Goal: Use online tool/utility: Utilize a website feature to perform a specific function

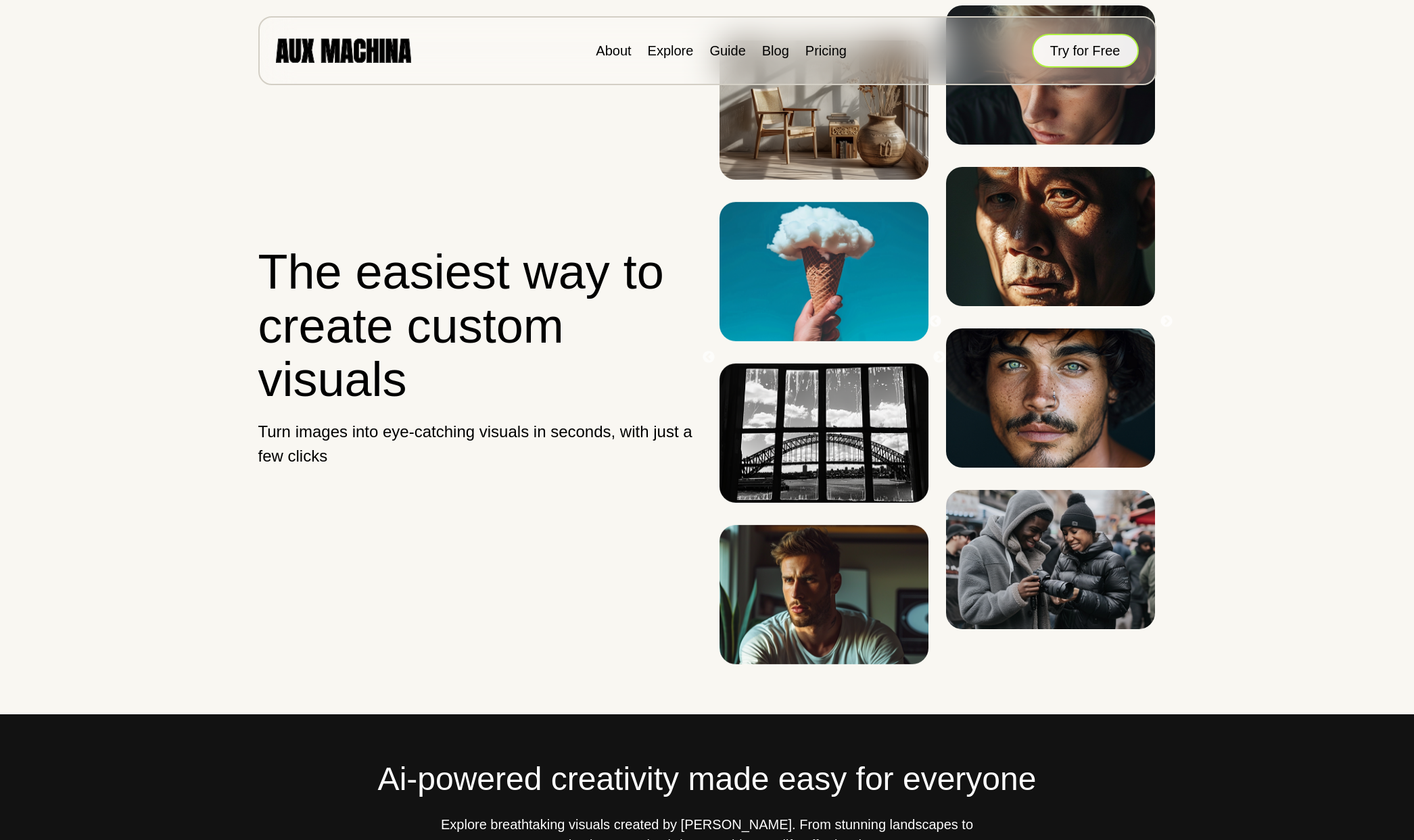
click at [1057, 51] on button "Try for Free" at bounding box center [1085, 50] width 107 height 33
click at [1072, 52] on button "Try for Free" at bounding box center [1085, 50] width 107 height 33
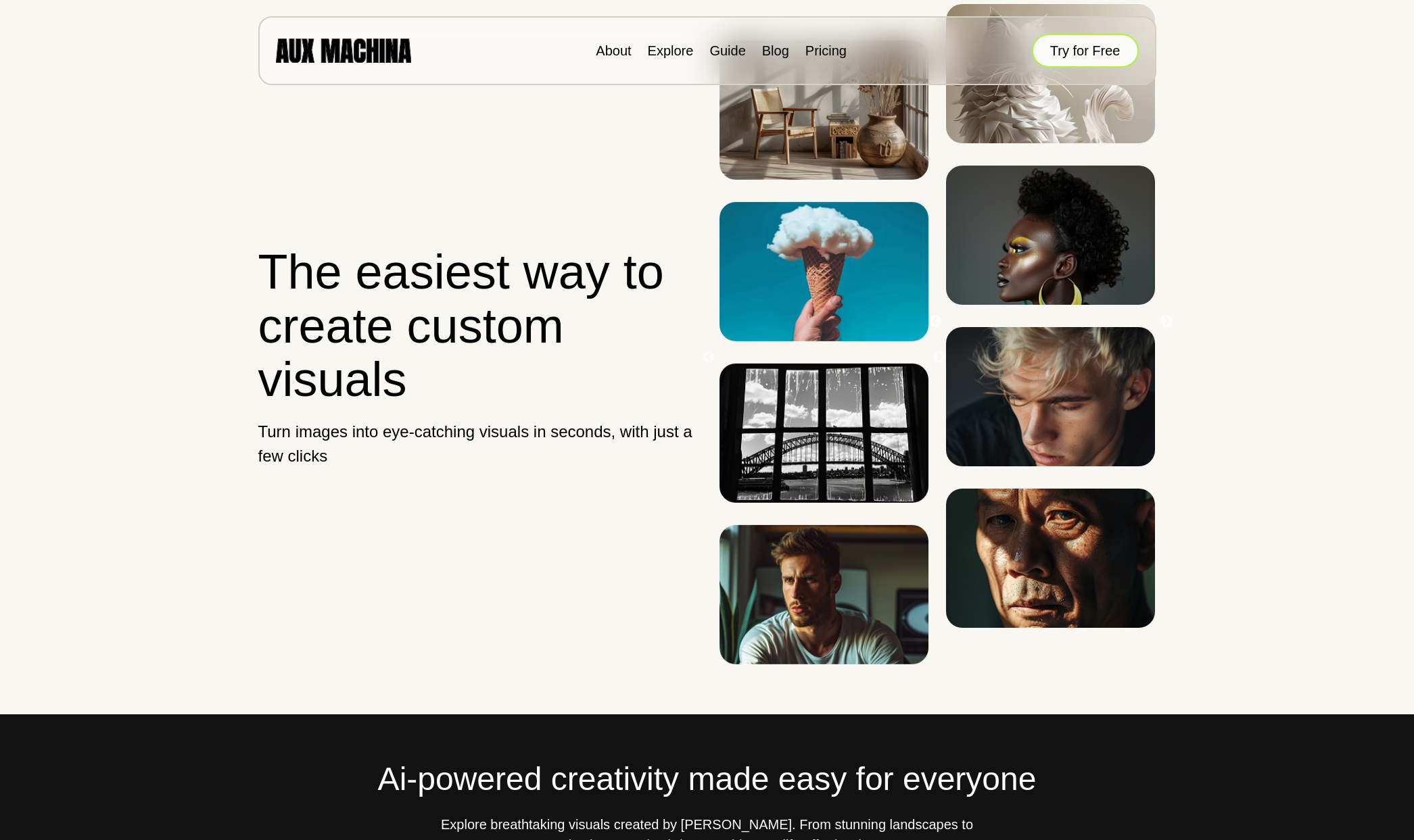
click at [1082, 50] on button "Try for Free" at bounding box center [1085, 50] width 107 height 33
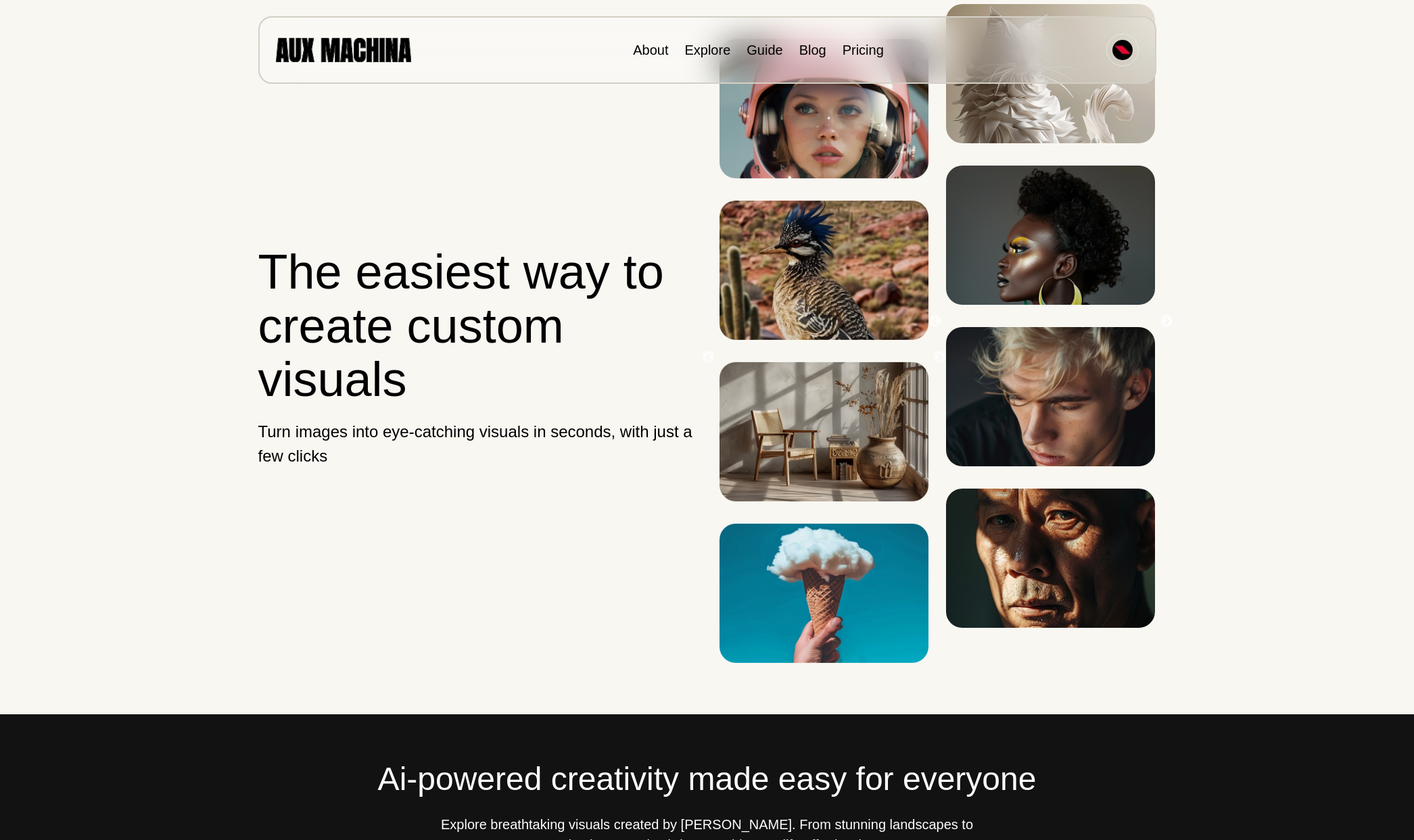
scroll to position [1, 0]
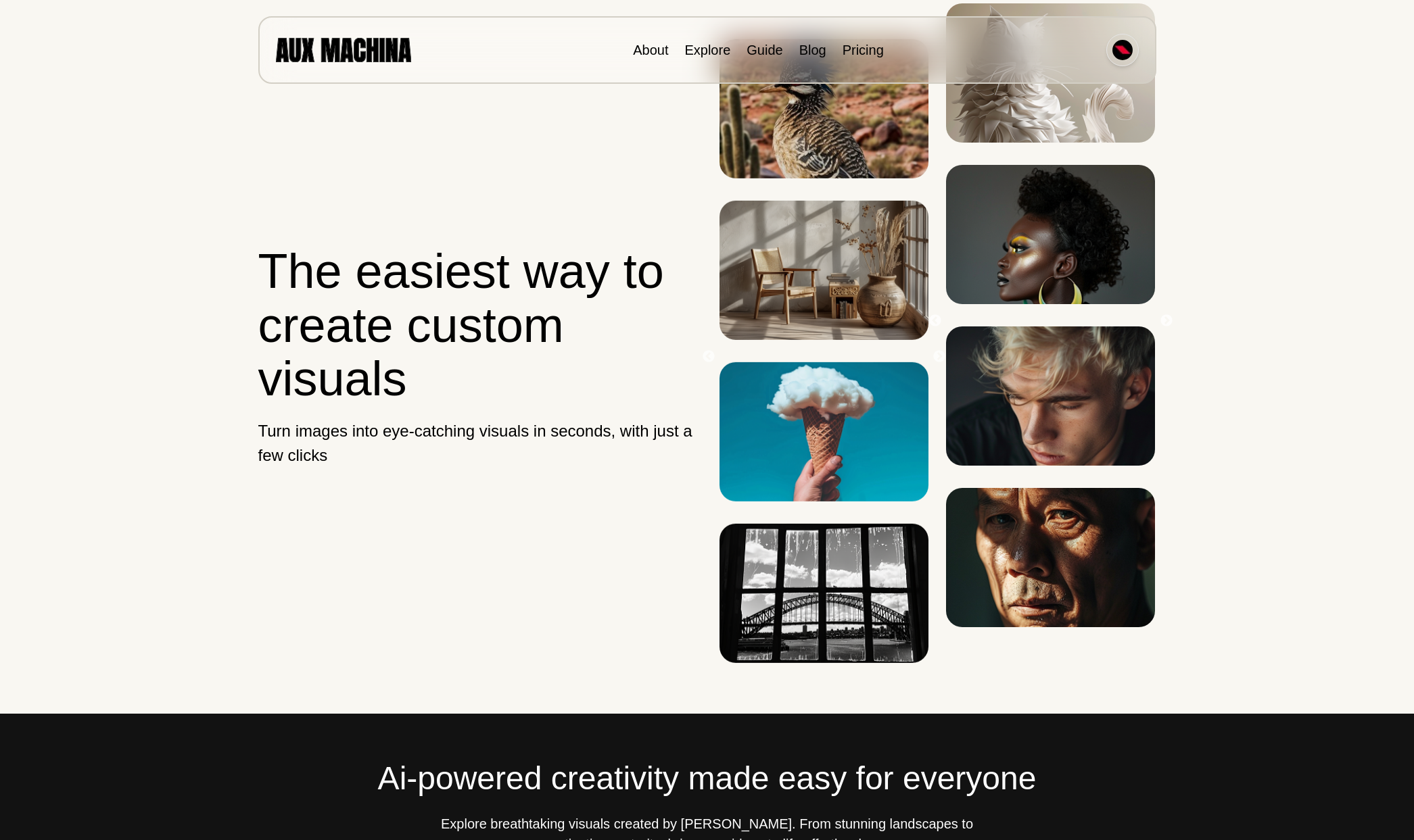
click at [1121, 45] on img at bounding box center [1123, 50] width 20 height 20
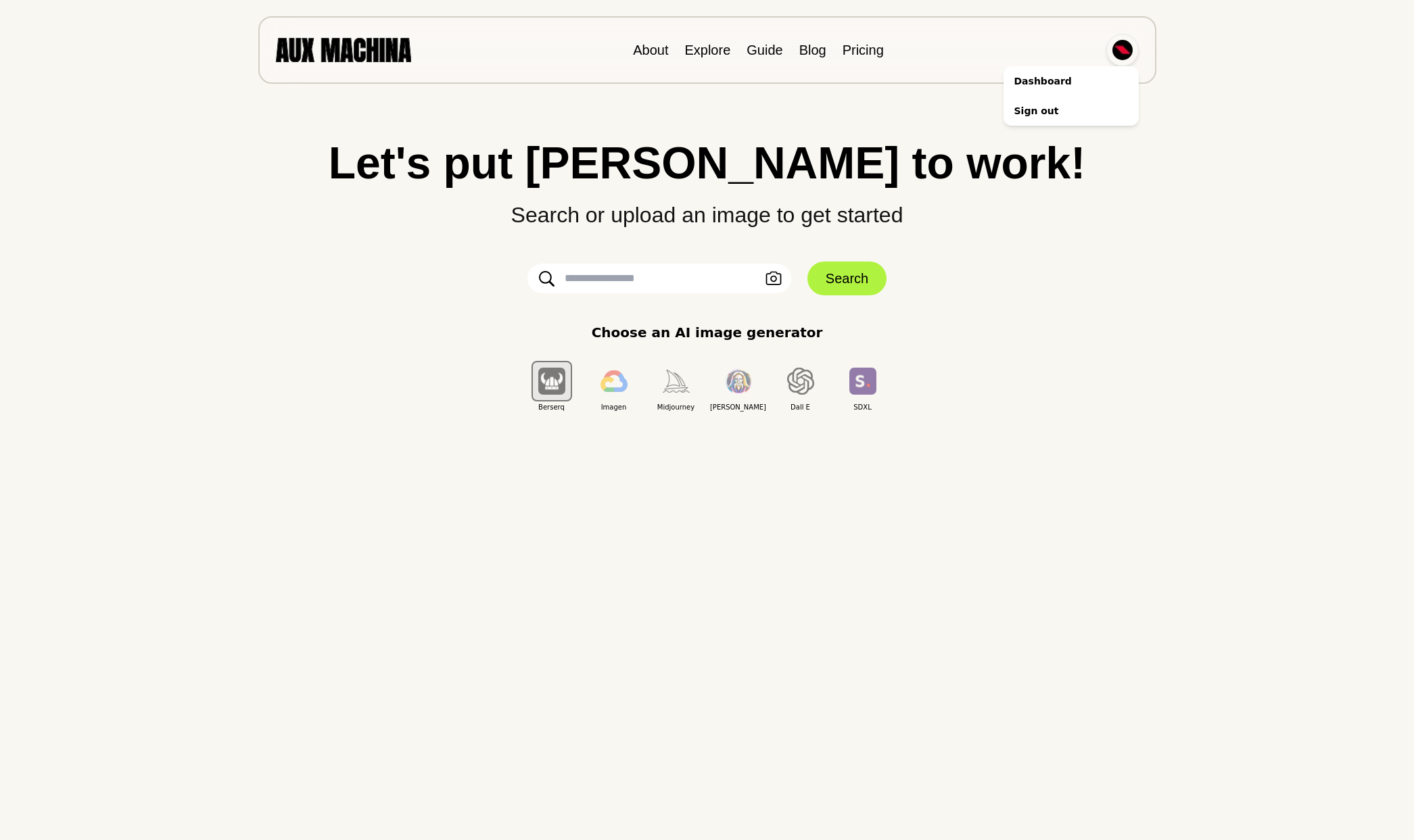
click at [1121, 45] on img at bounding box center [1123, 50] width 20 height 20
click at [724, 328] on p "Choose an AI image generator" at bounding box center [707, 333] width 231 height 20
click at [639, 279] on input "text" at bounding box center [659, 278] width 264 height 30
click at [780, 276] on icon "button" at bounding box center [774, 278] width 16 height 13
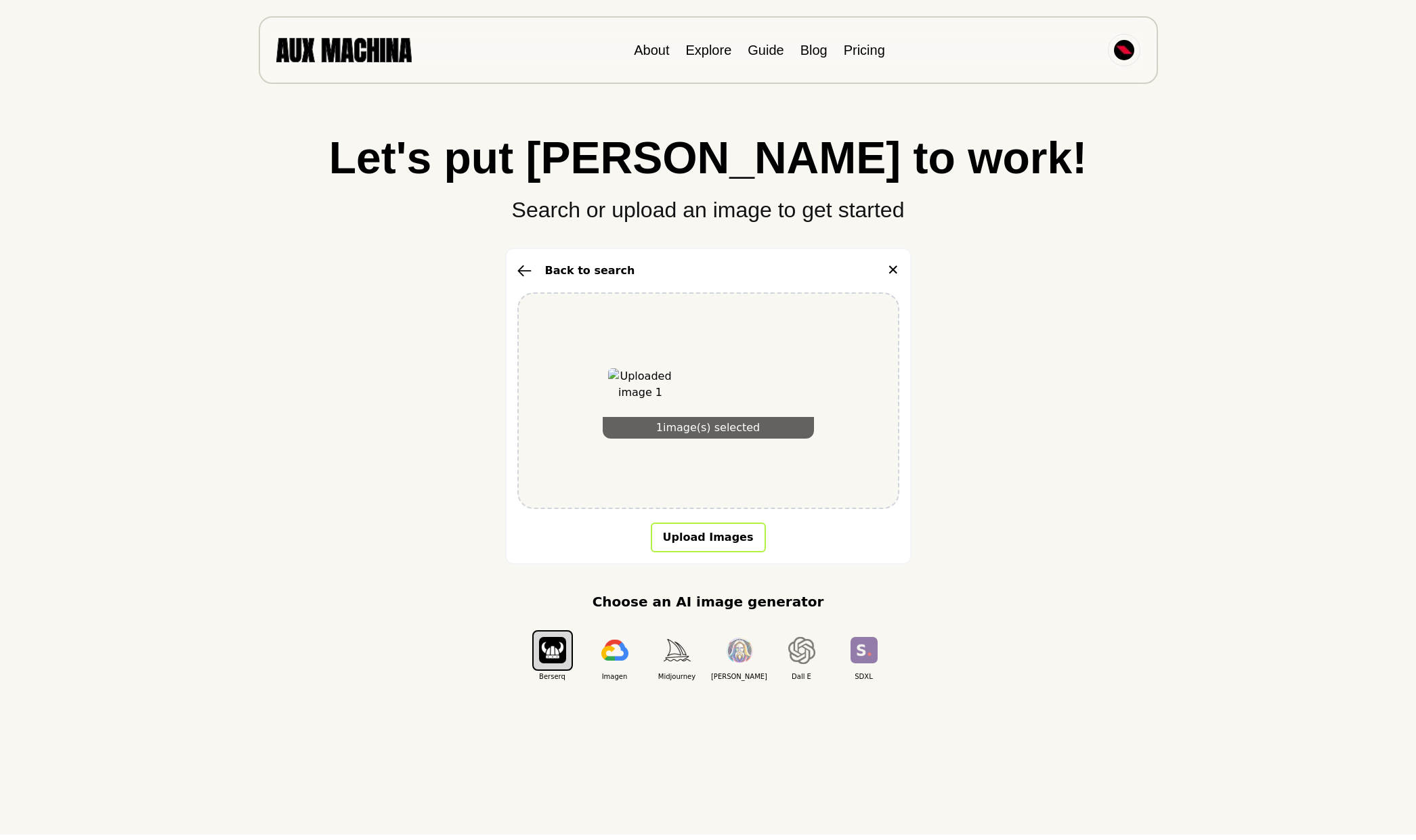
scroll to position [5, 0]
click at [725, 542] on button "Upload Images" at bounding box center [708, 538] width 115 height 30
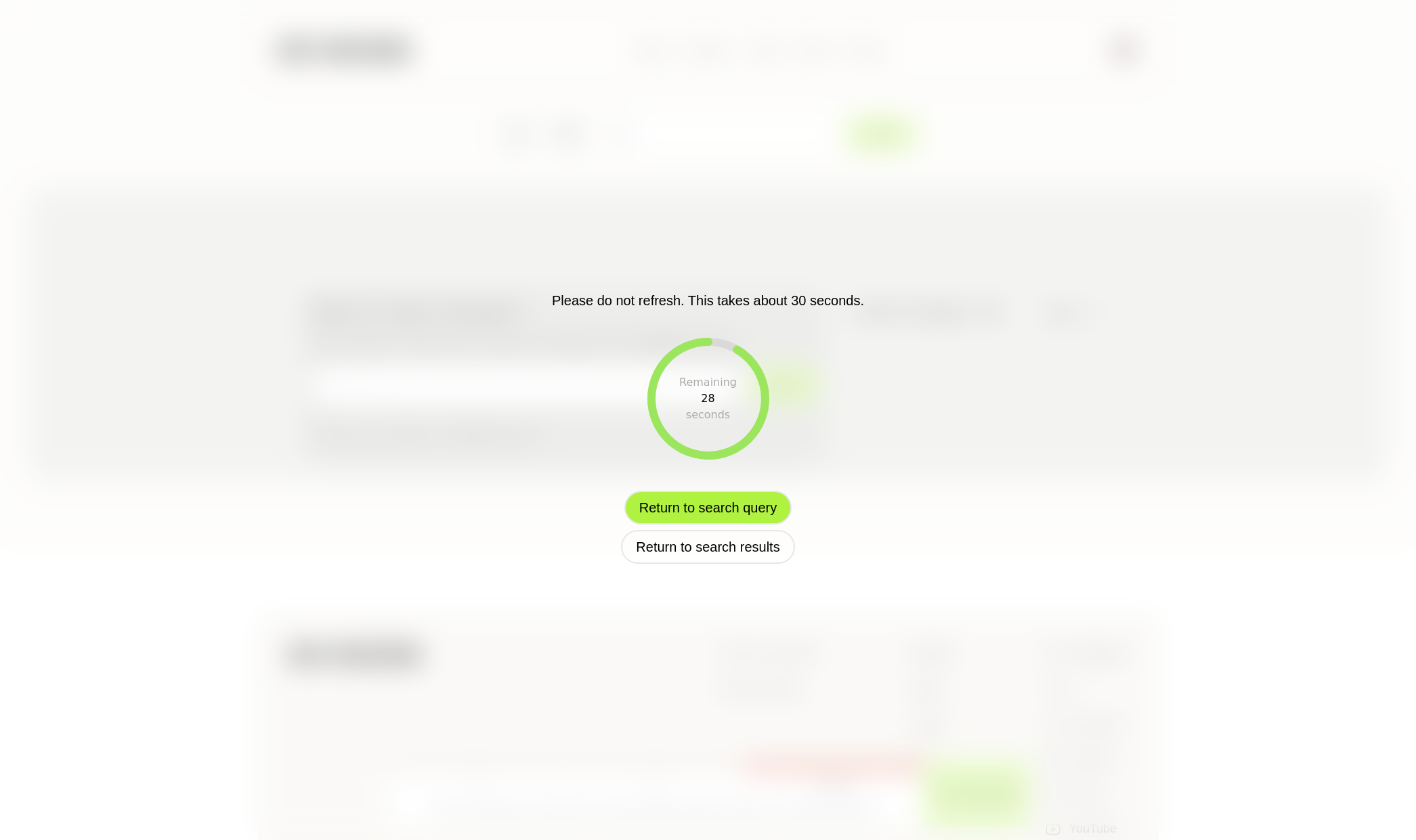
click at [763, 510] on button "Return to search query" at bounding box center [708, 507] width 168 height 34
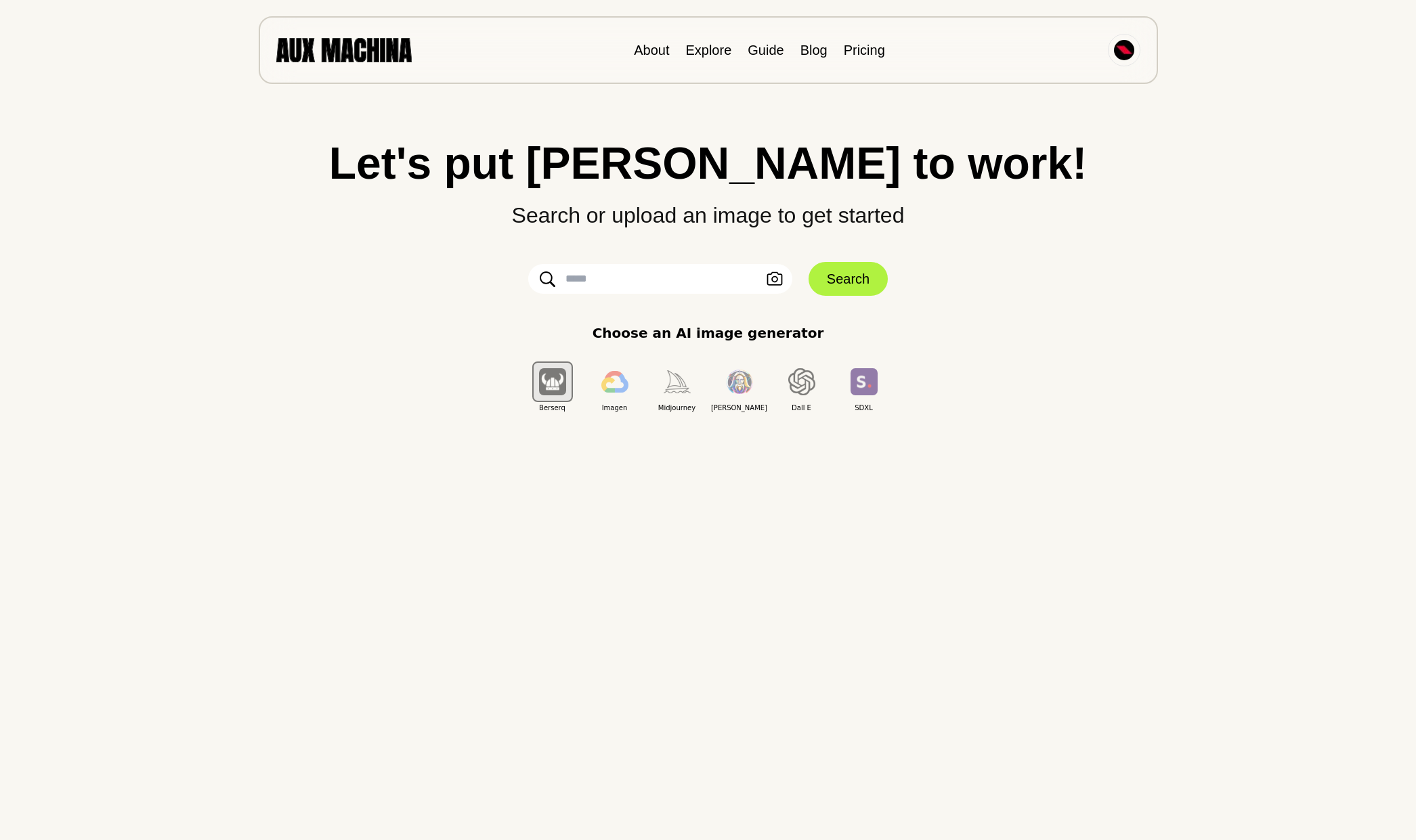
scroll to position [2, 0]
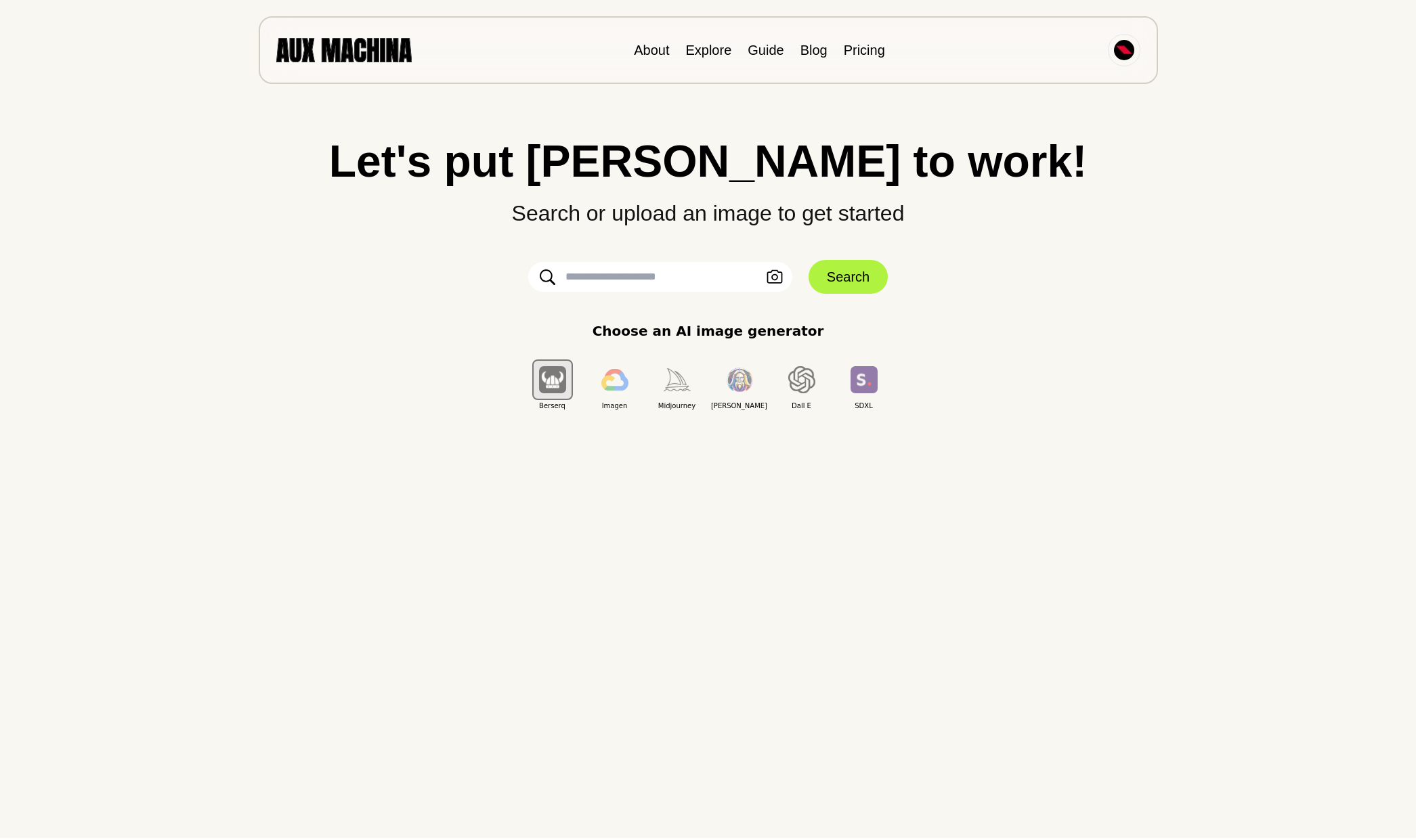
click at [638, 274] on input "text" at bounding box center [660, 277] width 264 height 30
click at [950, 349] on div "Choose an AI image generator Berserq Imagen Midjourney [PERSON_NAME] E SDXL" at bounding box center [708, 366] width 1362 height 90
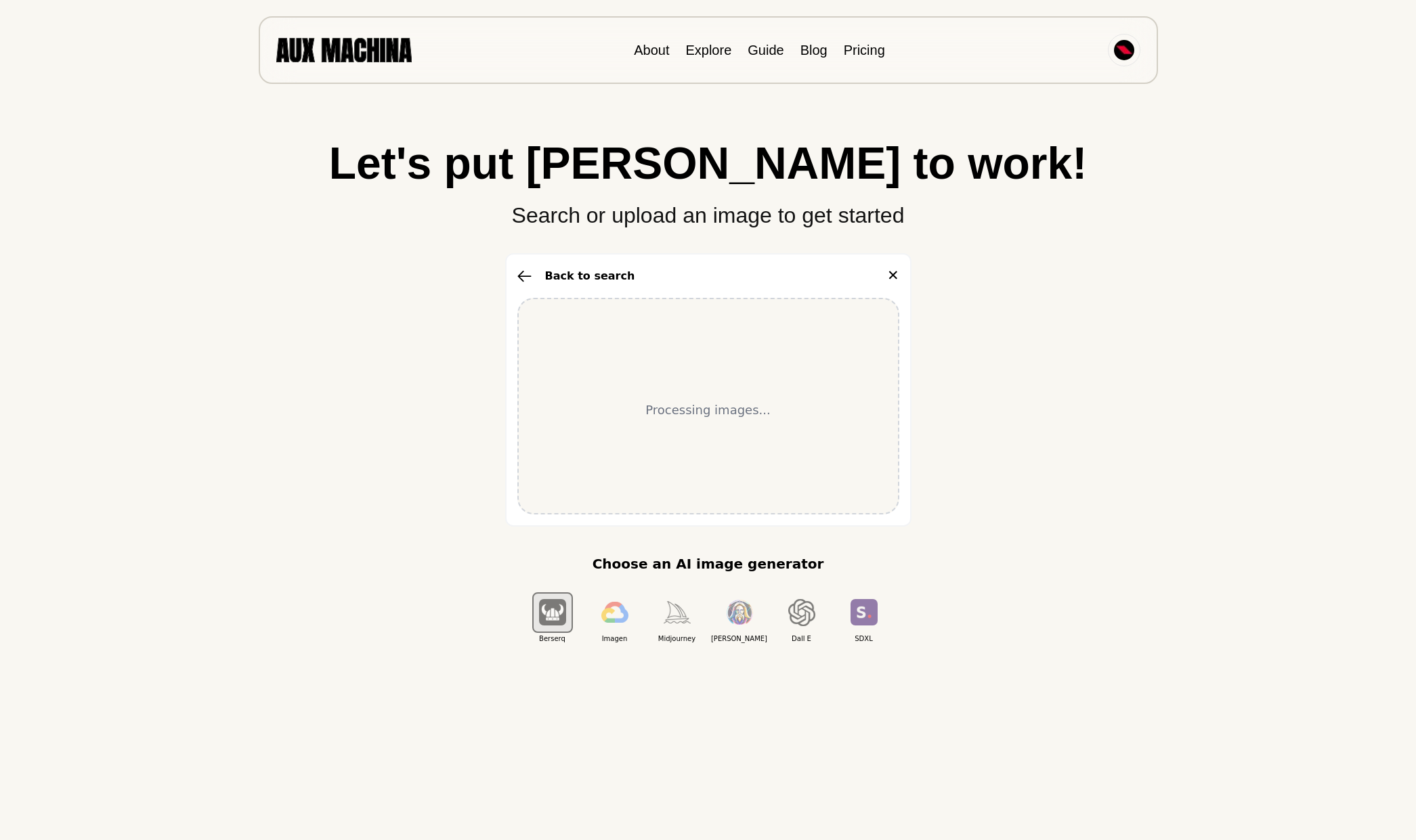
scroll to position [2, 0]
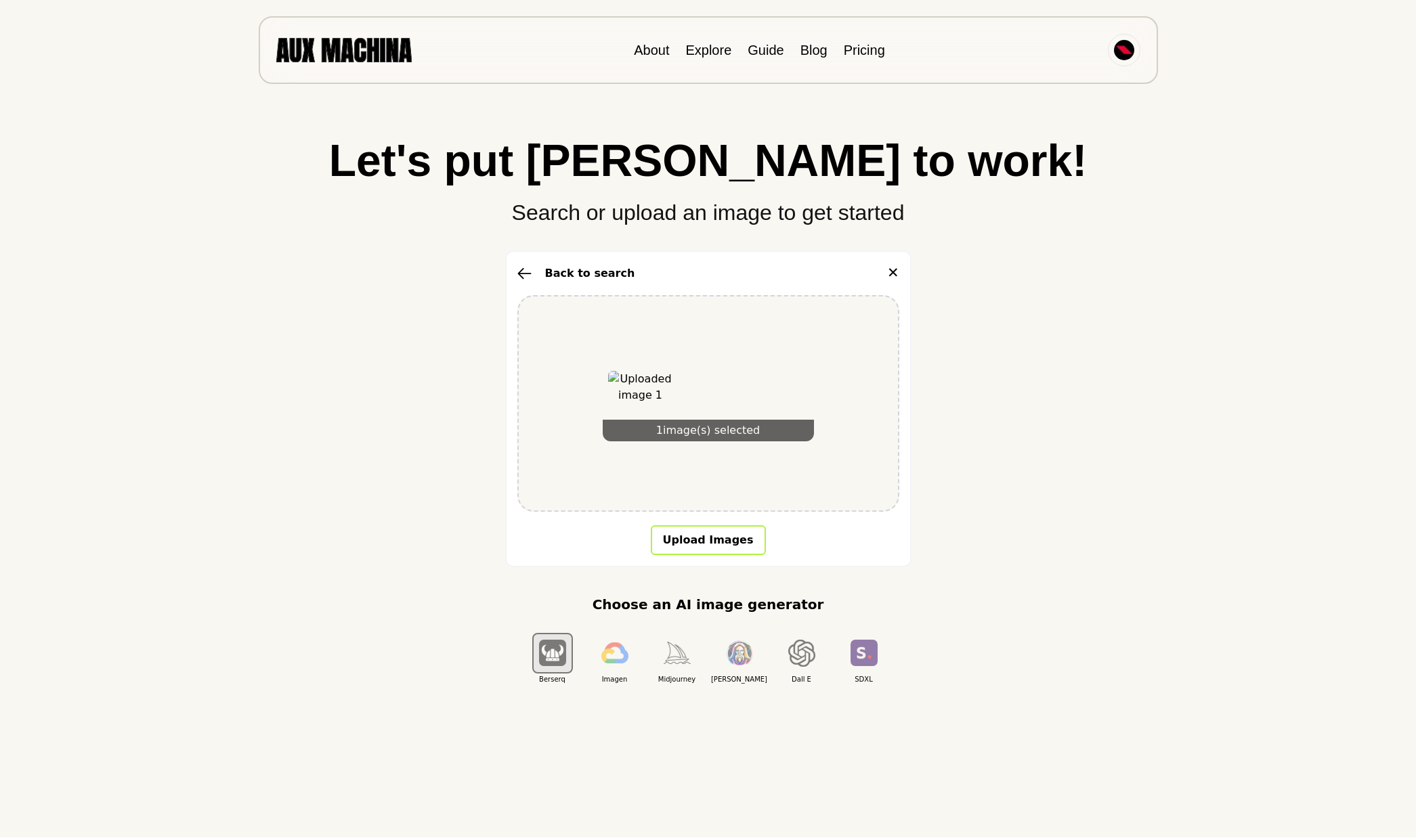
click at [724, 541] on button "Upload Images" at bounding box center [708, 540] width 115 height 30
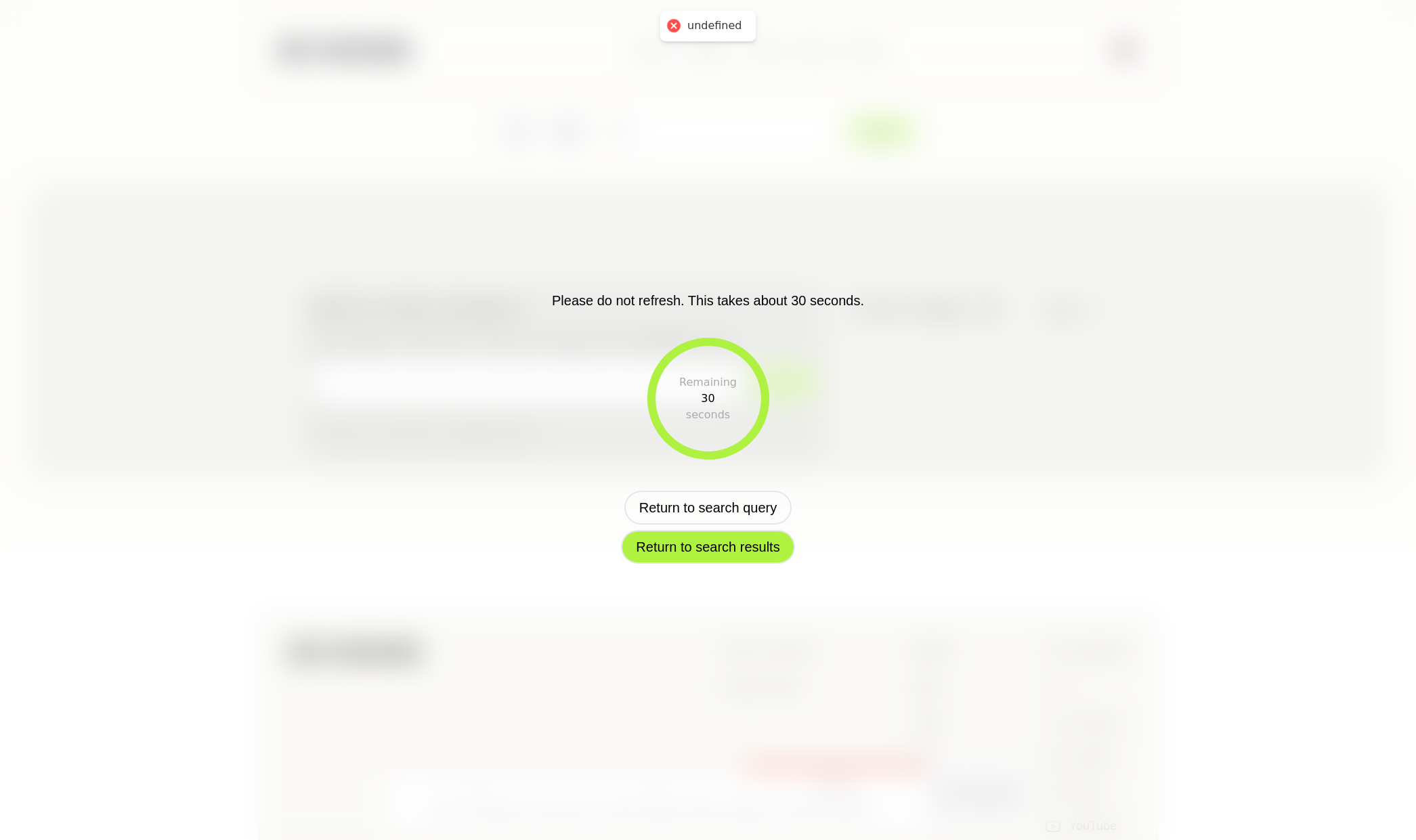
scroll to position [0, 0]
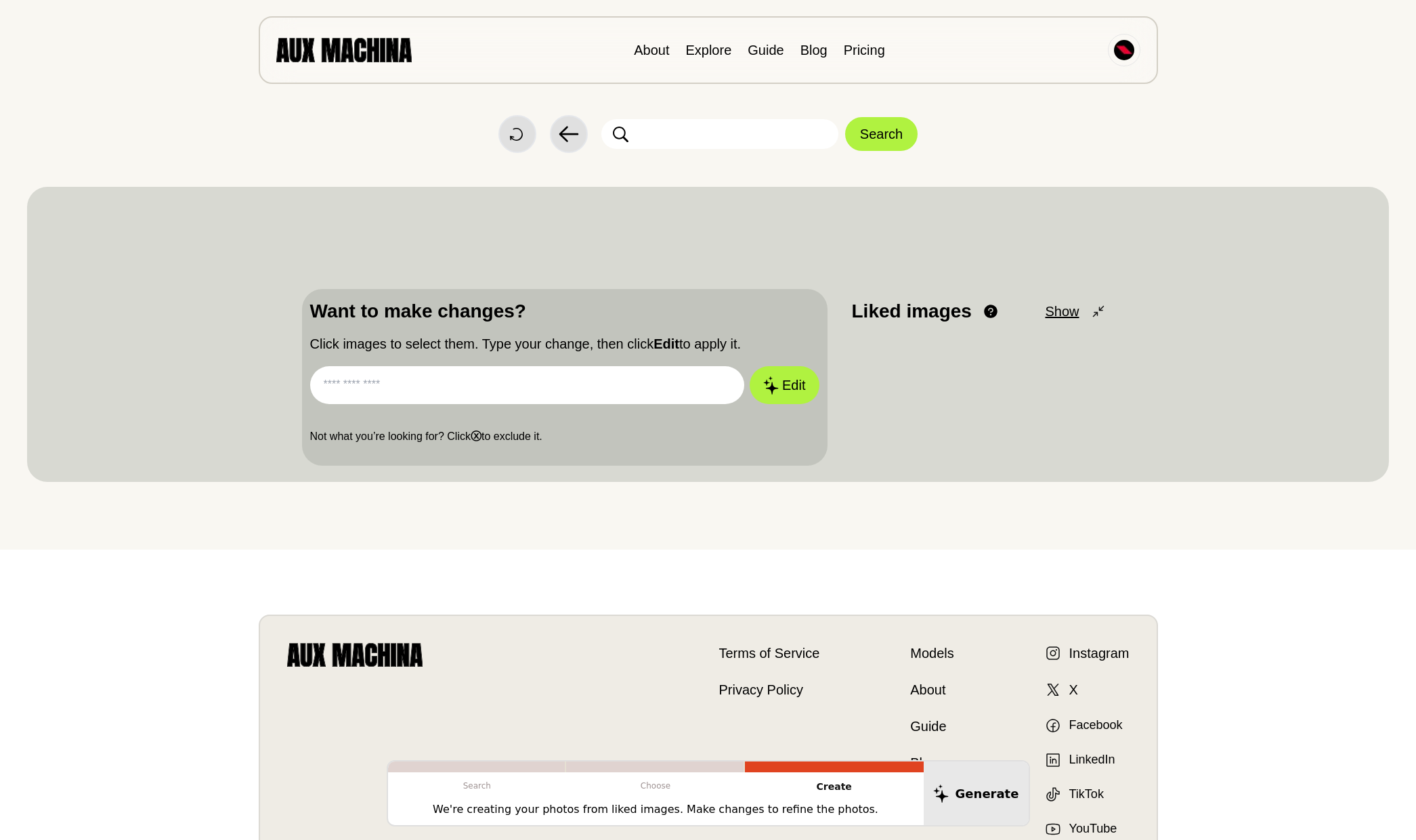
click at [443, 376] on input "text" at bounding box center [528, 385] width 435 height 38
type input "**********"
drag, startPoint x: 330, startPoint y: 381, endPoint x: 297, endPoint y: 379, distance: 33.1
click at [297, 379] on div "**********" at bounding box center [708, 334] width 1362 height 295
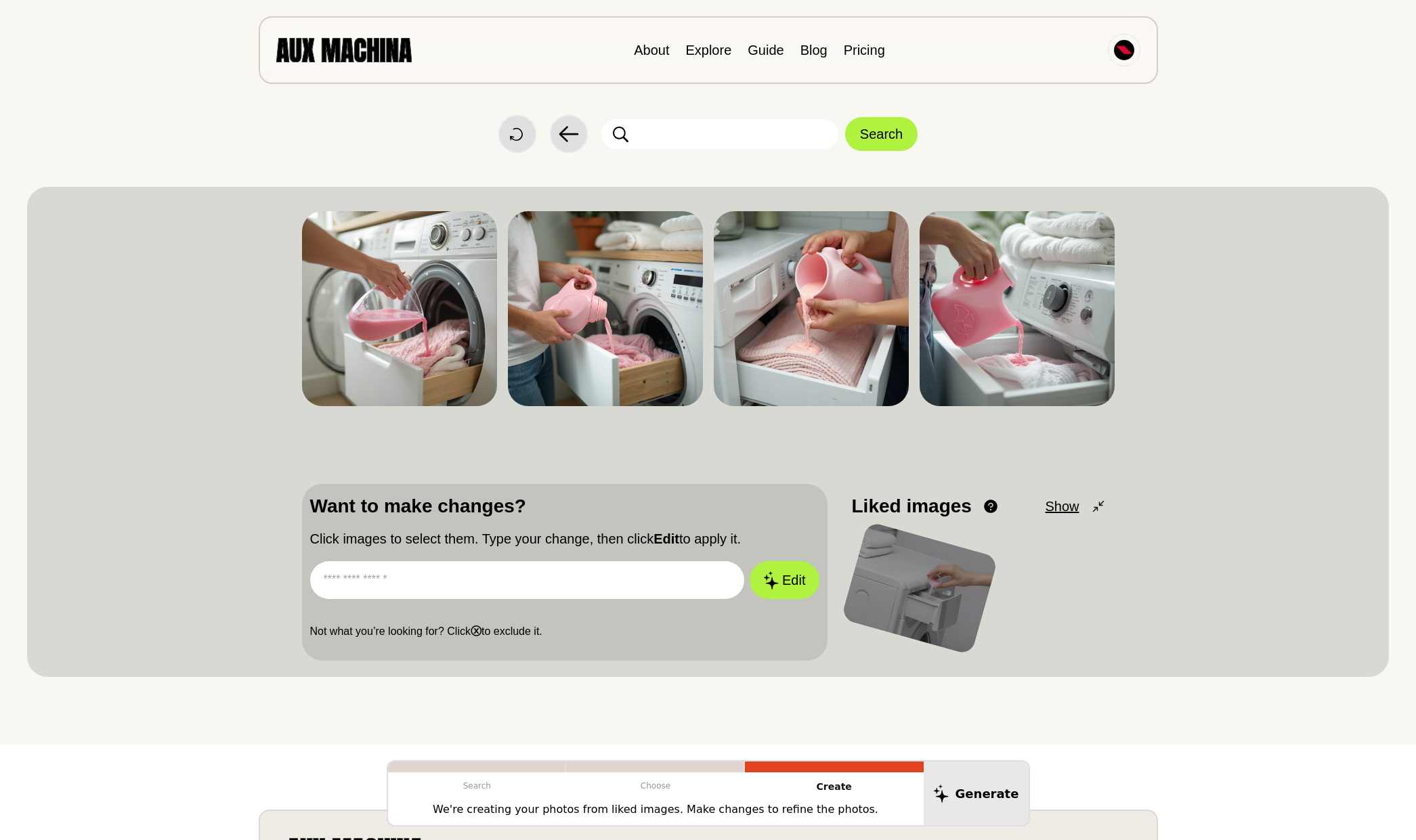
click at [470, 577] on input "text" at bounding box center [528, 580] width 435 height 38
paste input "**********"
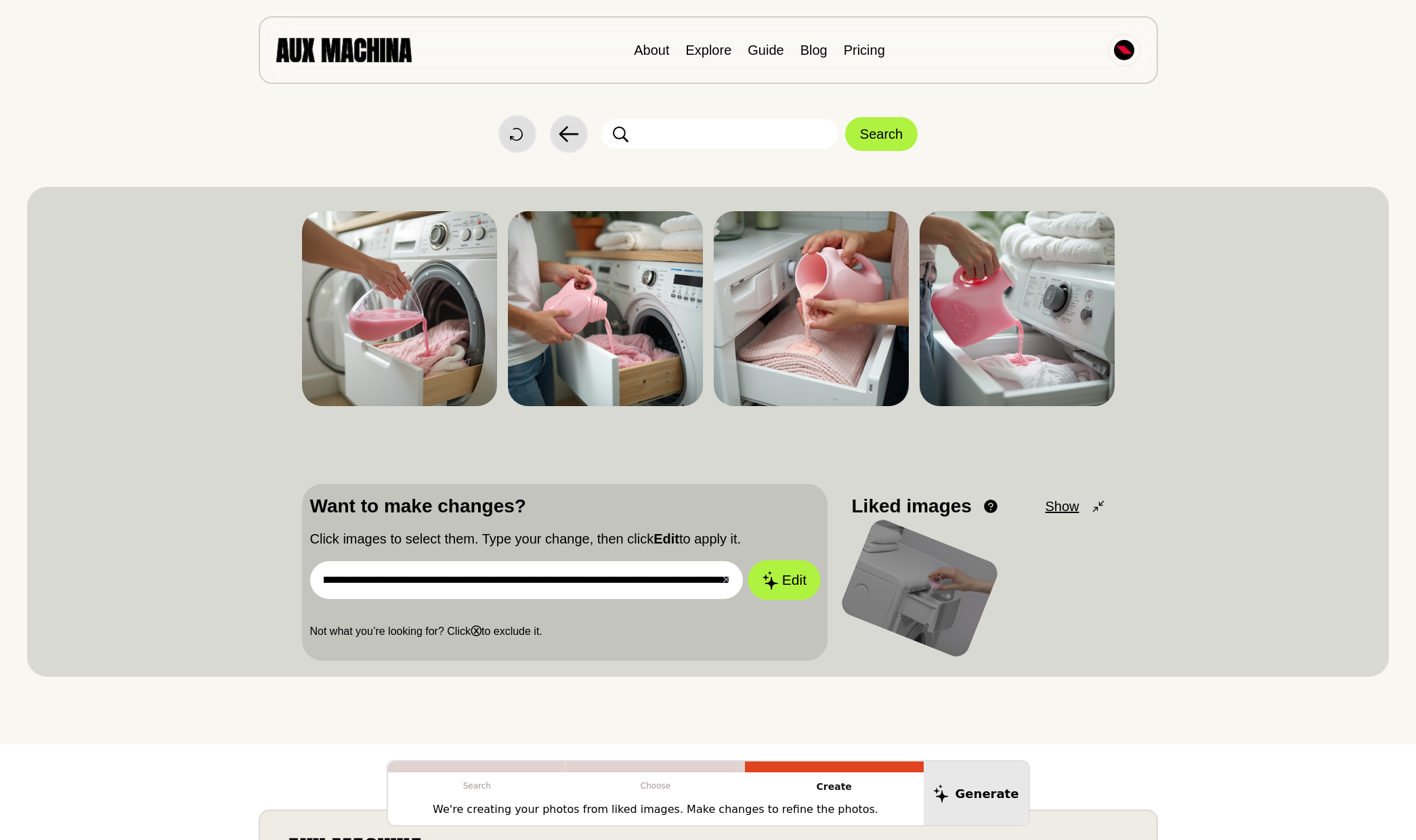
type input "**********"
click at [787, 577] on button "Edit" at bounding box center [784, 581] width 73 height 40
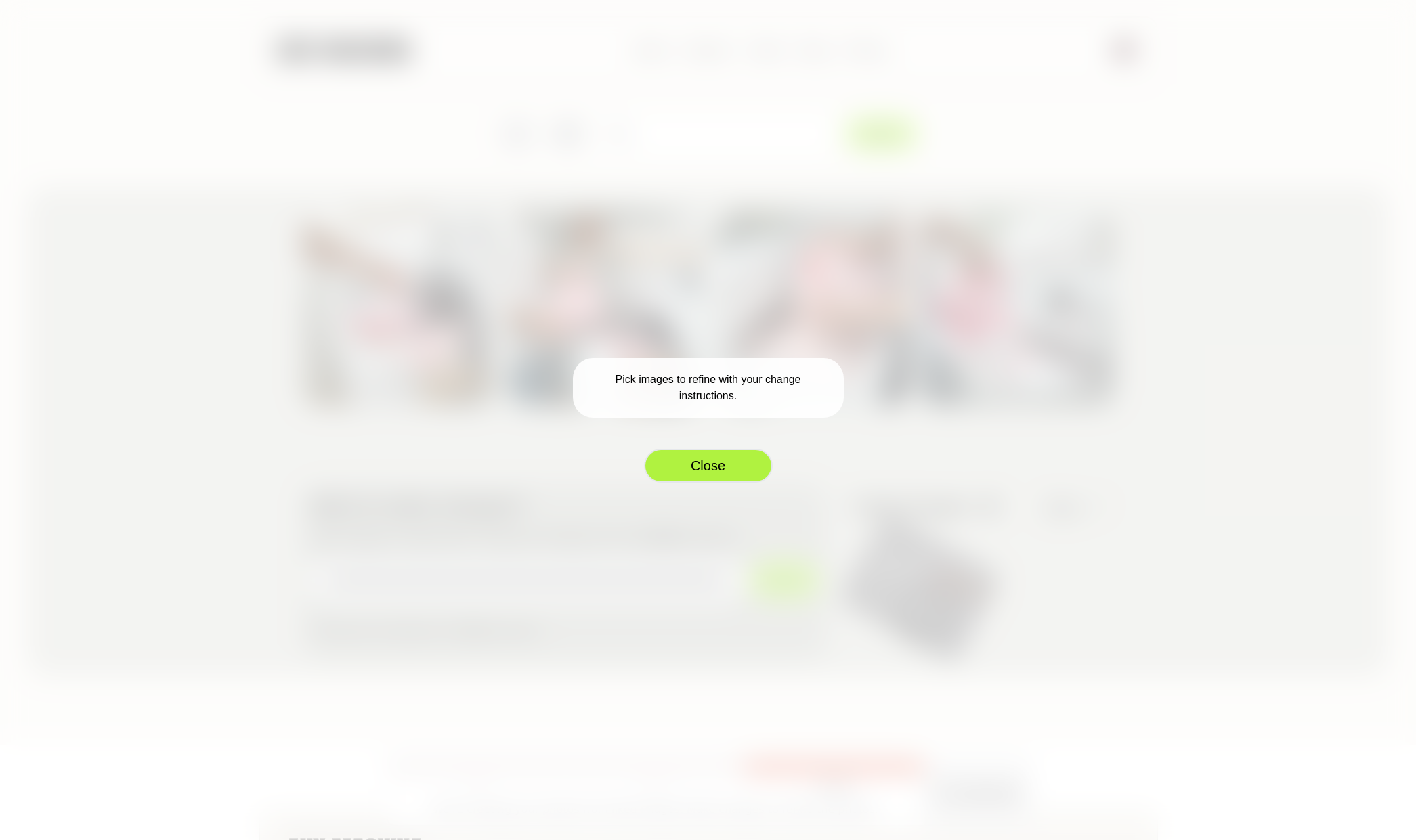
click at [722, 469] on button "Close" at bounding box center [708, 465] width 129 height 34
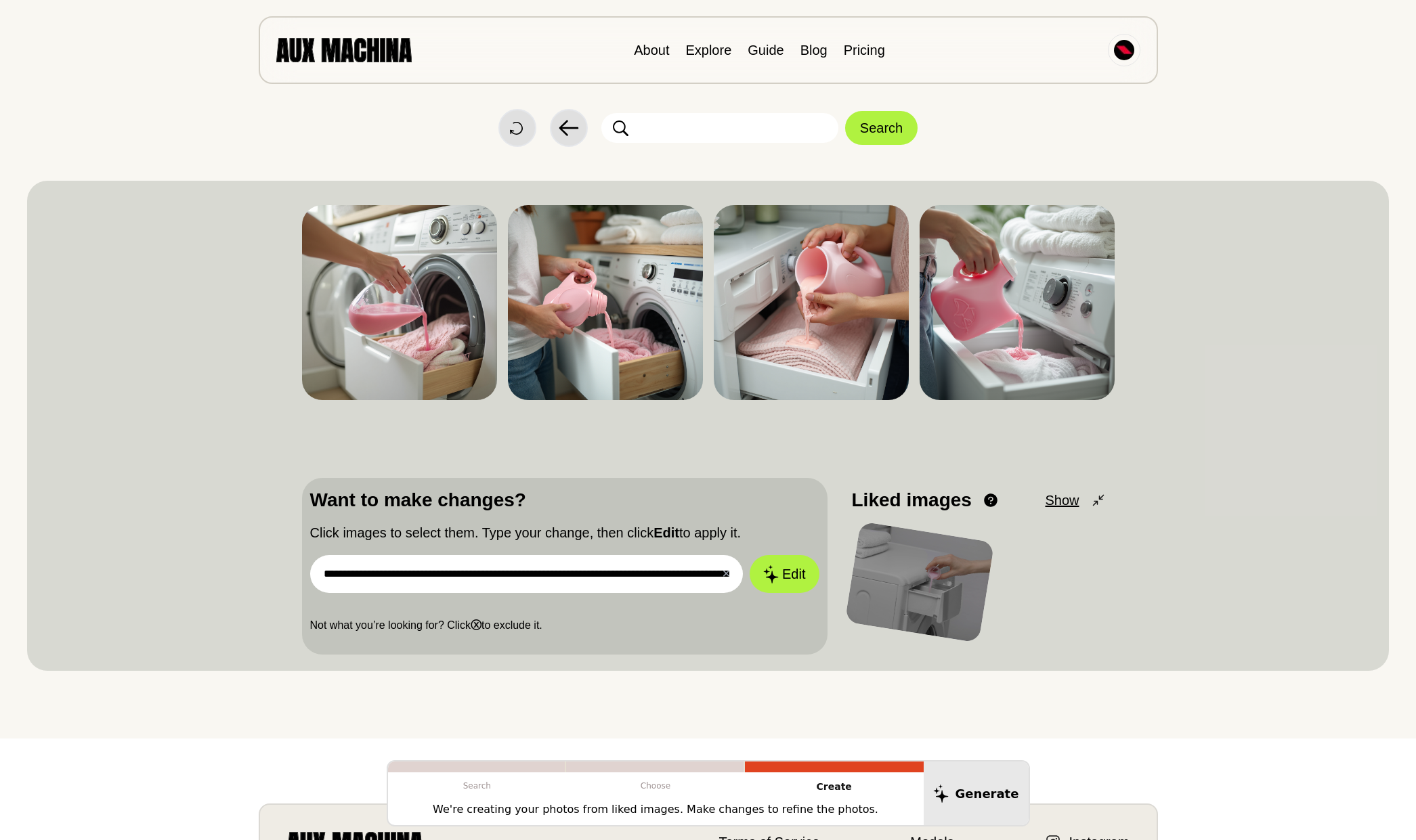
scroll to position [83, 0]
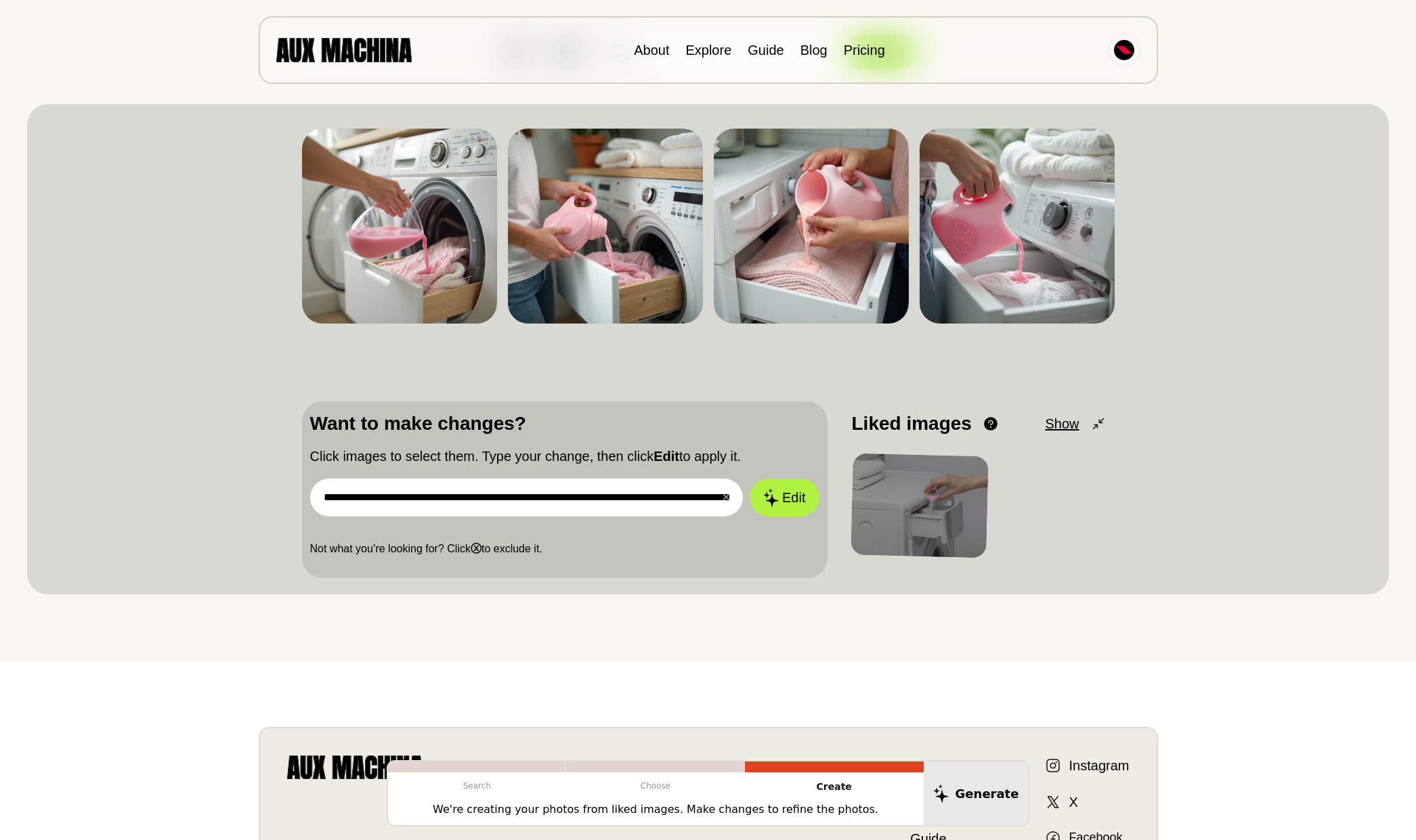
click at [918, 494] on div at bounding box center [919, 506] width 138 height 105
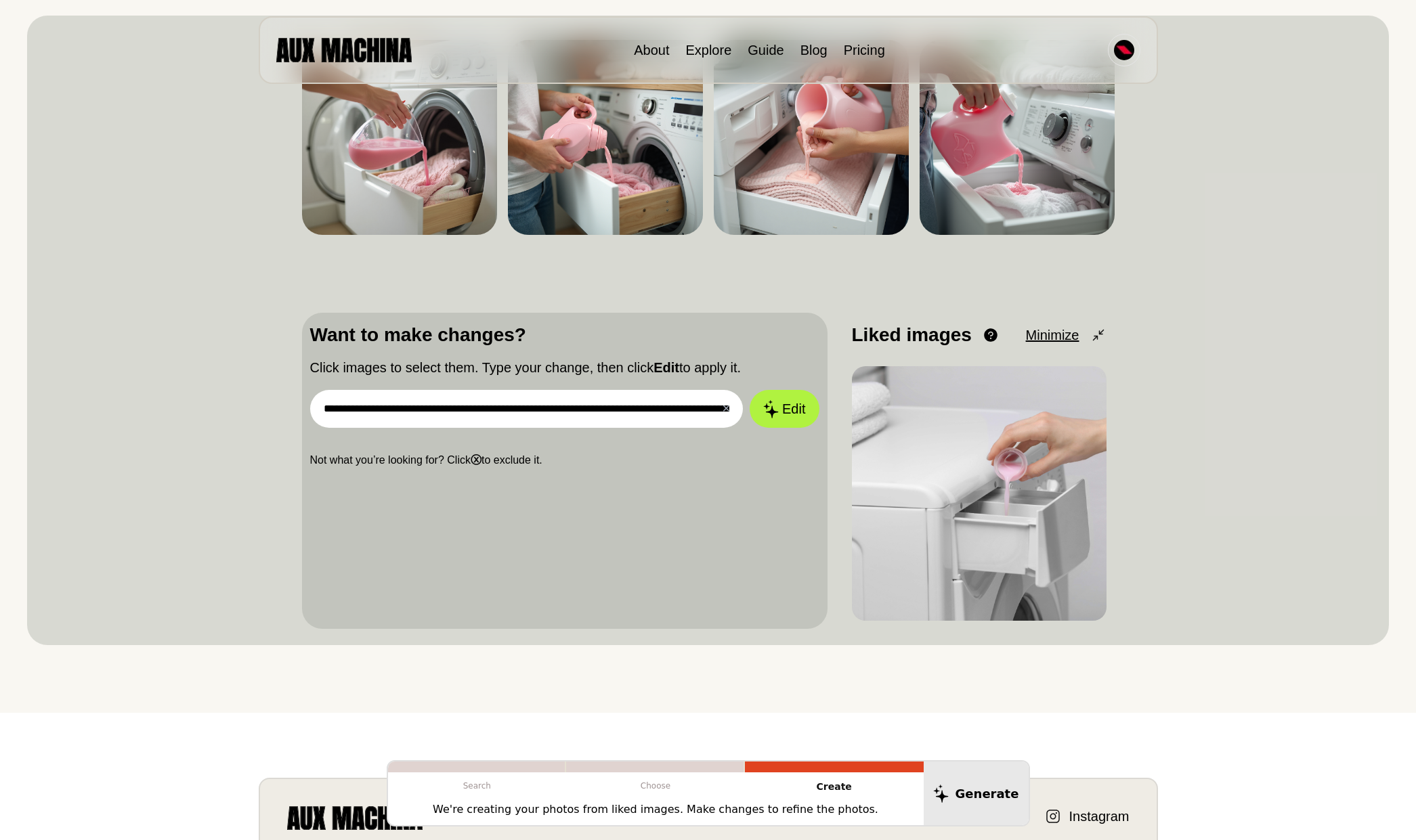
scroll to position [172, 0]
click at [790, 413] on button "Edit" at bounding box center [784, 408] width 73 height 40
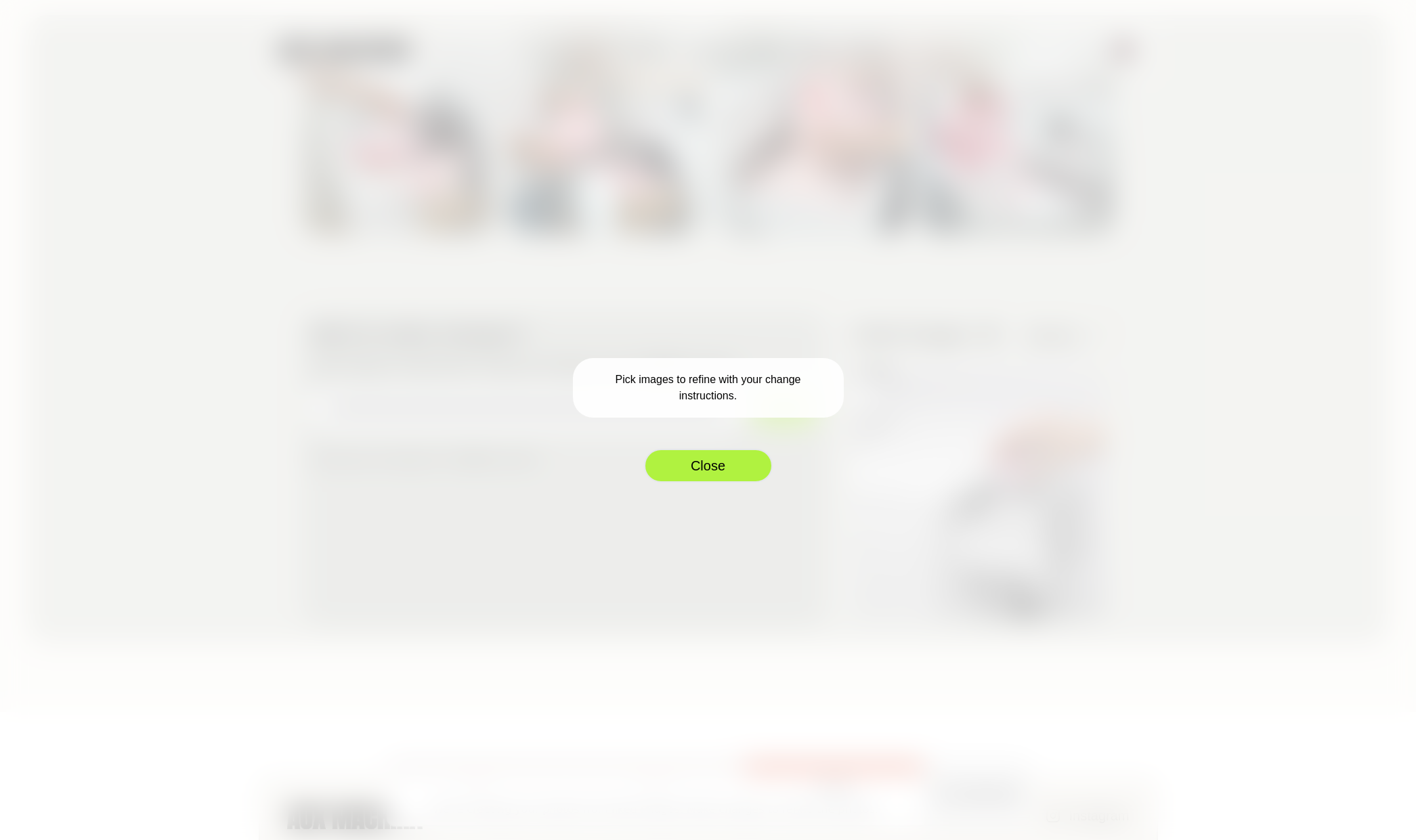
click at [734, 461] on button "Close" at bounding box center [708, 465] width 129 height 34
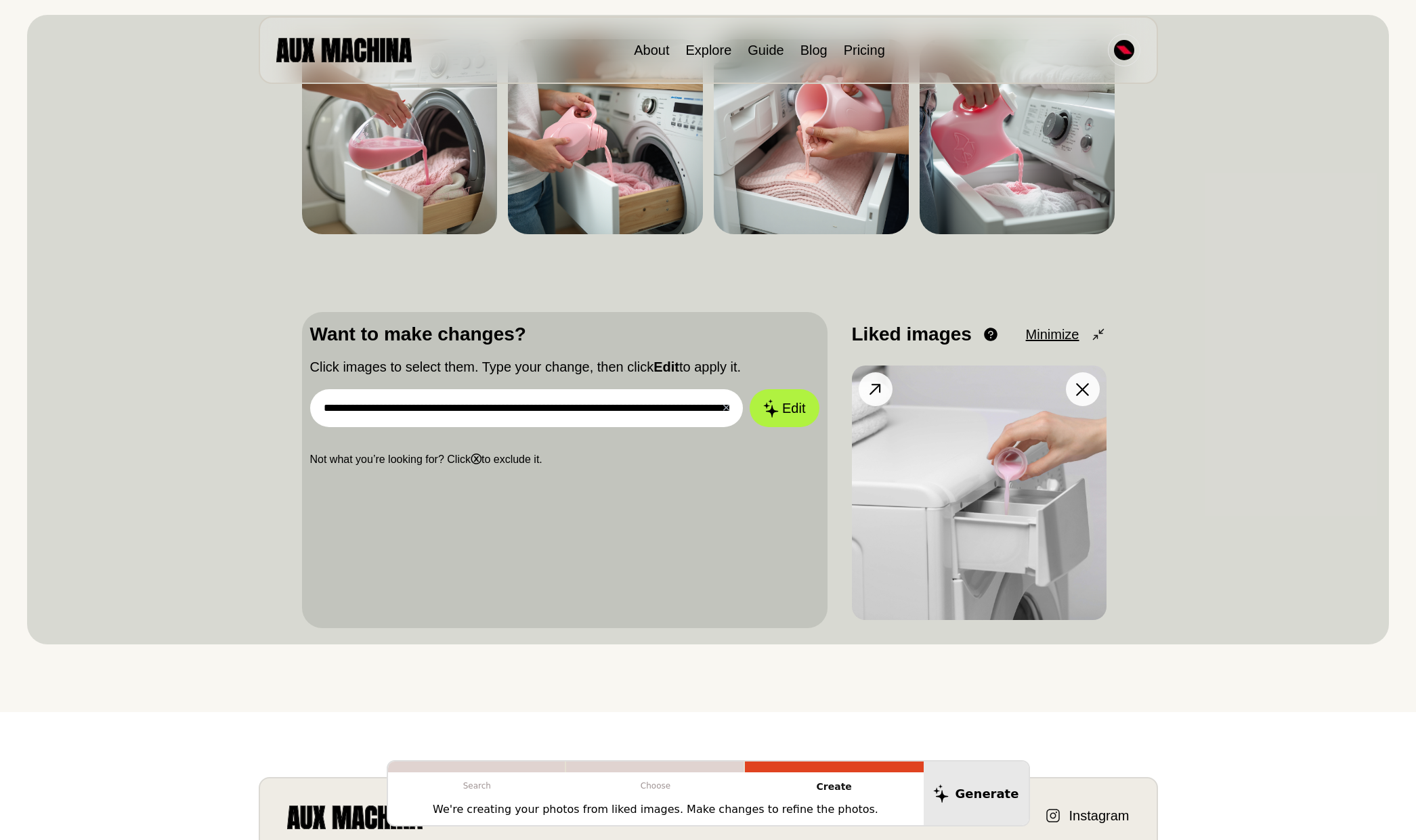
click at [972, 466] on img at bounding box center [979, 492] width 255 height 255
click at [1032, 408] on img at bounding box center [979, 492] width 255 height 255
click at [877, 390] on icon at bounding box center [875, 390] width 19 height 19
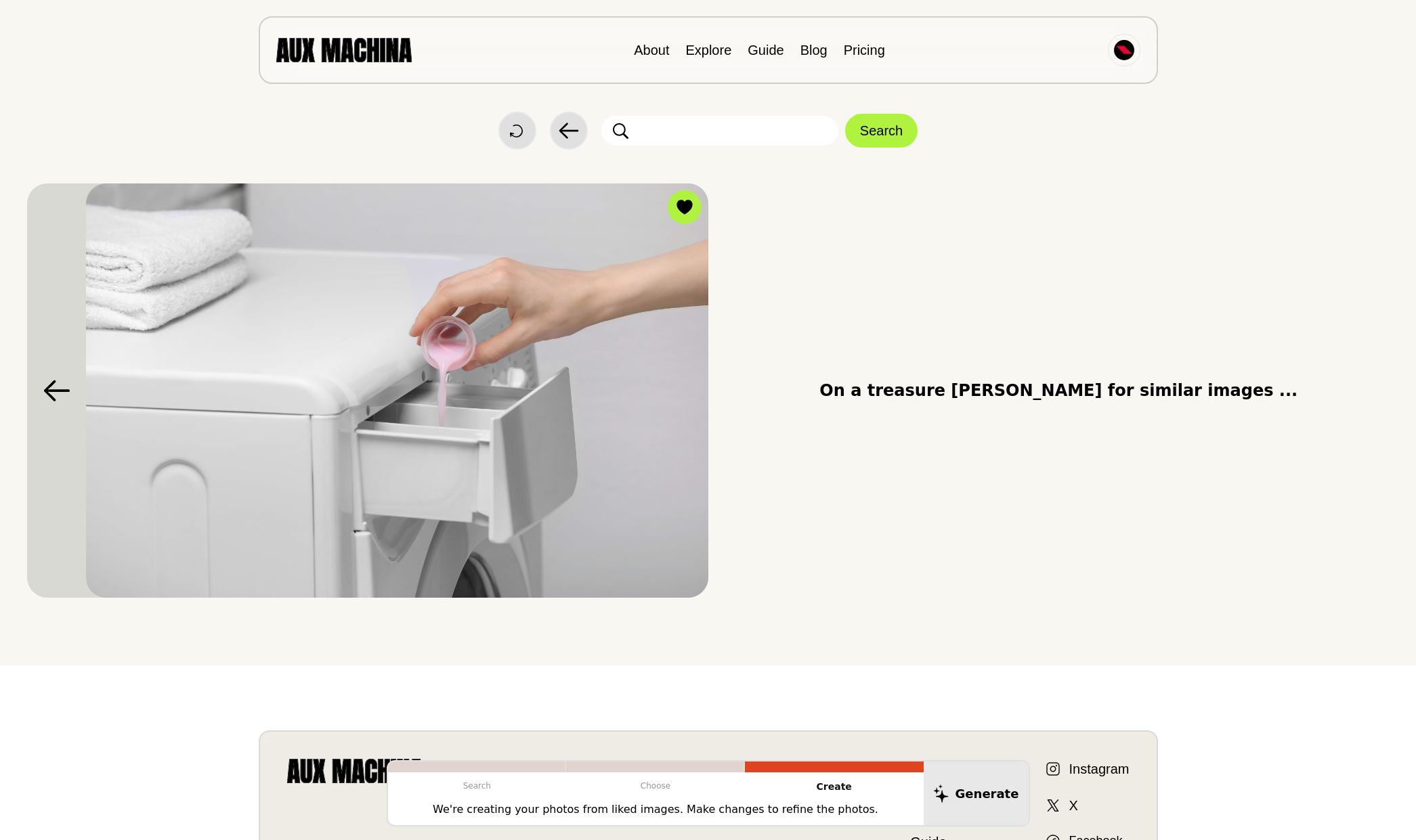
scroll to position [0, 0]
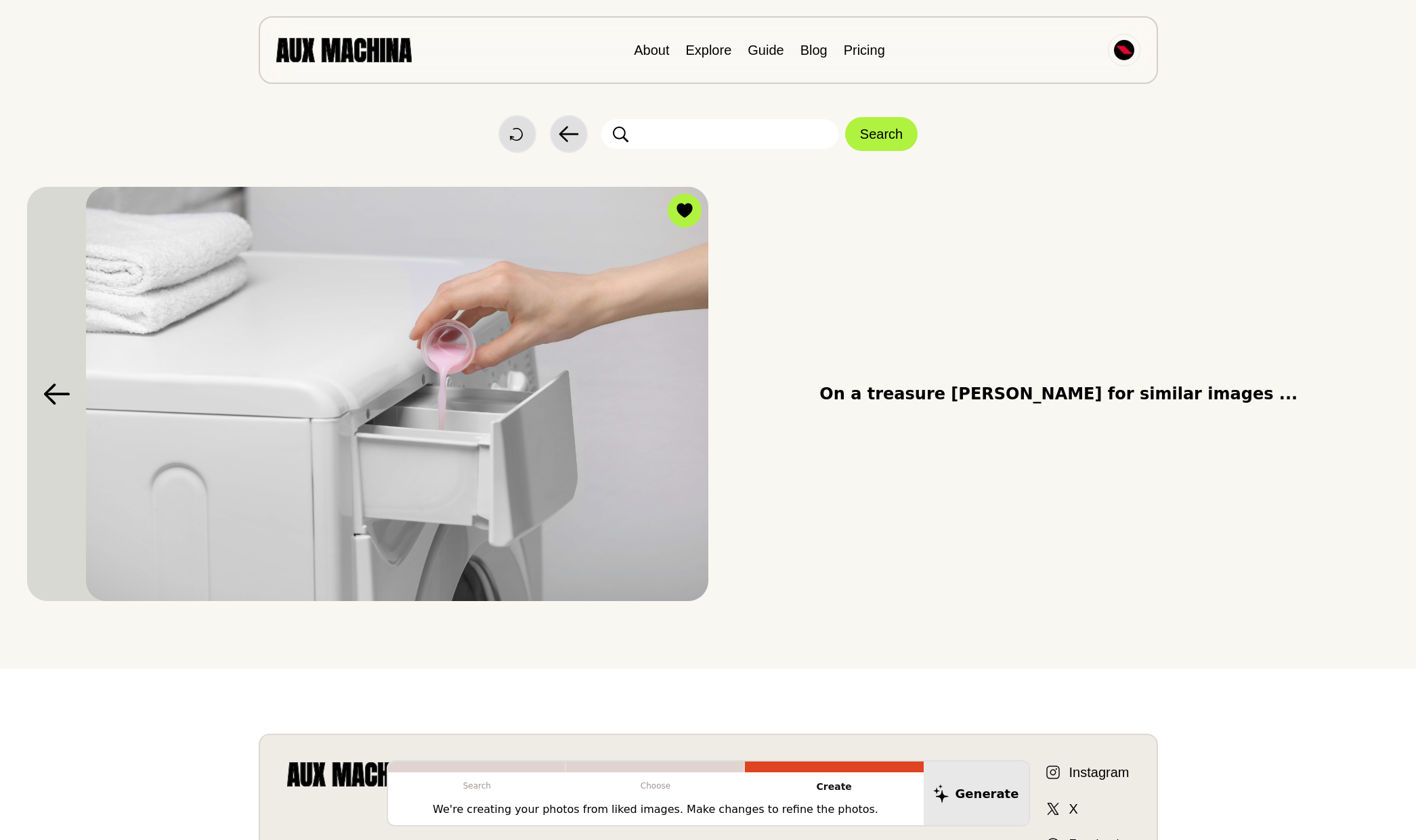
click at [336, 50] on img at bounding box center [344, 50] width 136 height 23
click at [377, 45] on img at bounding box center [344, 50] width 136 height 23
click at [380, 48] on img at bounding box center [344, 50] width 136 height 23
click at [510, 129] on button "Start Over" at bounding box center [517, 134] width 38 height 38
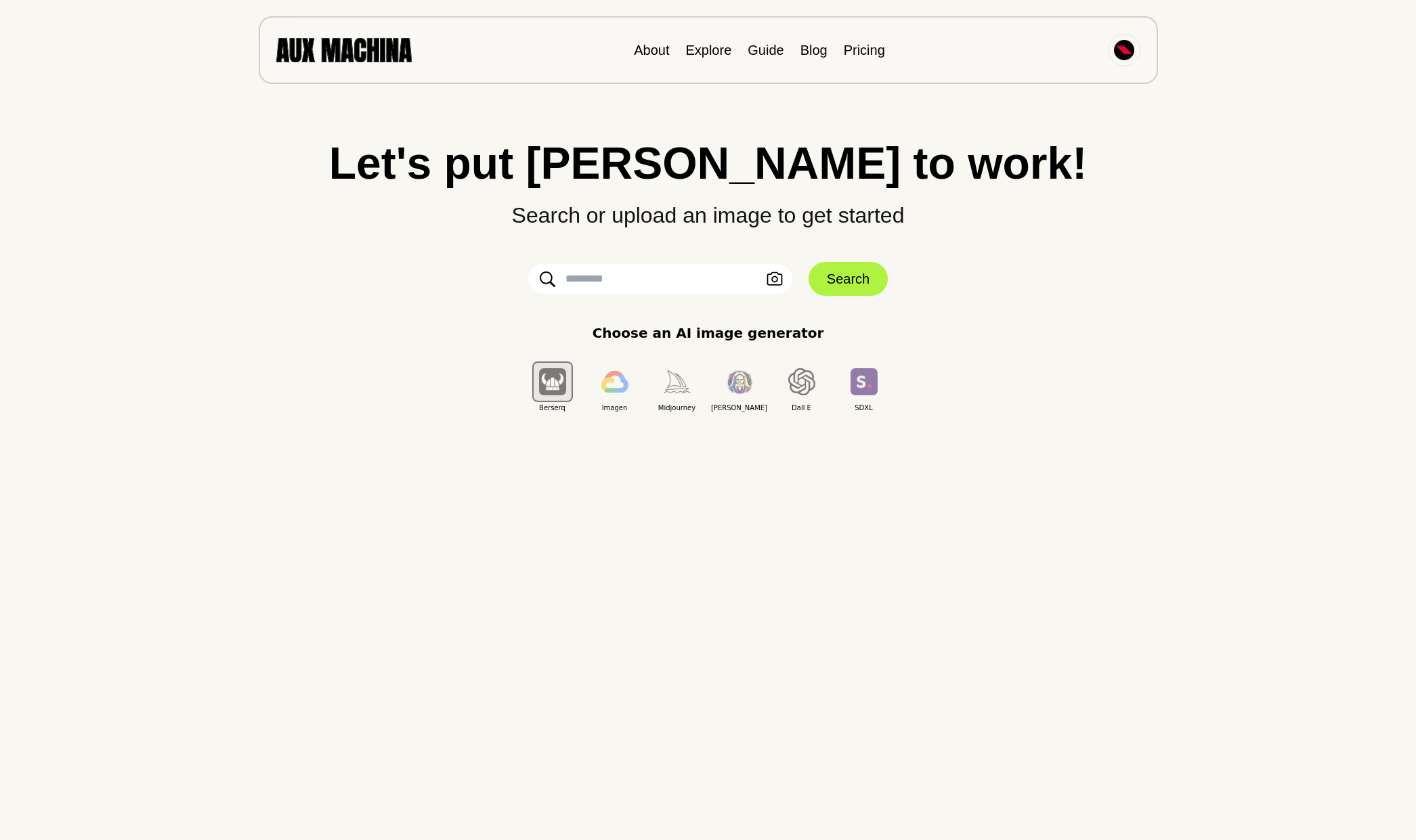
scroll to position [14, 0]
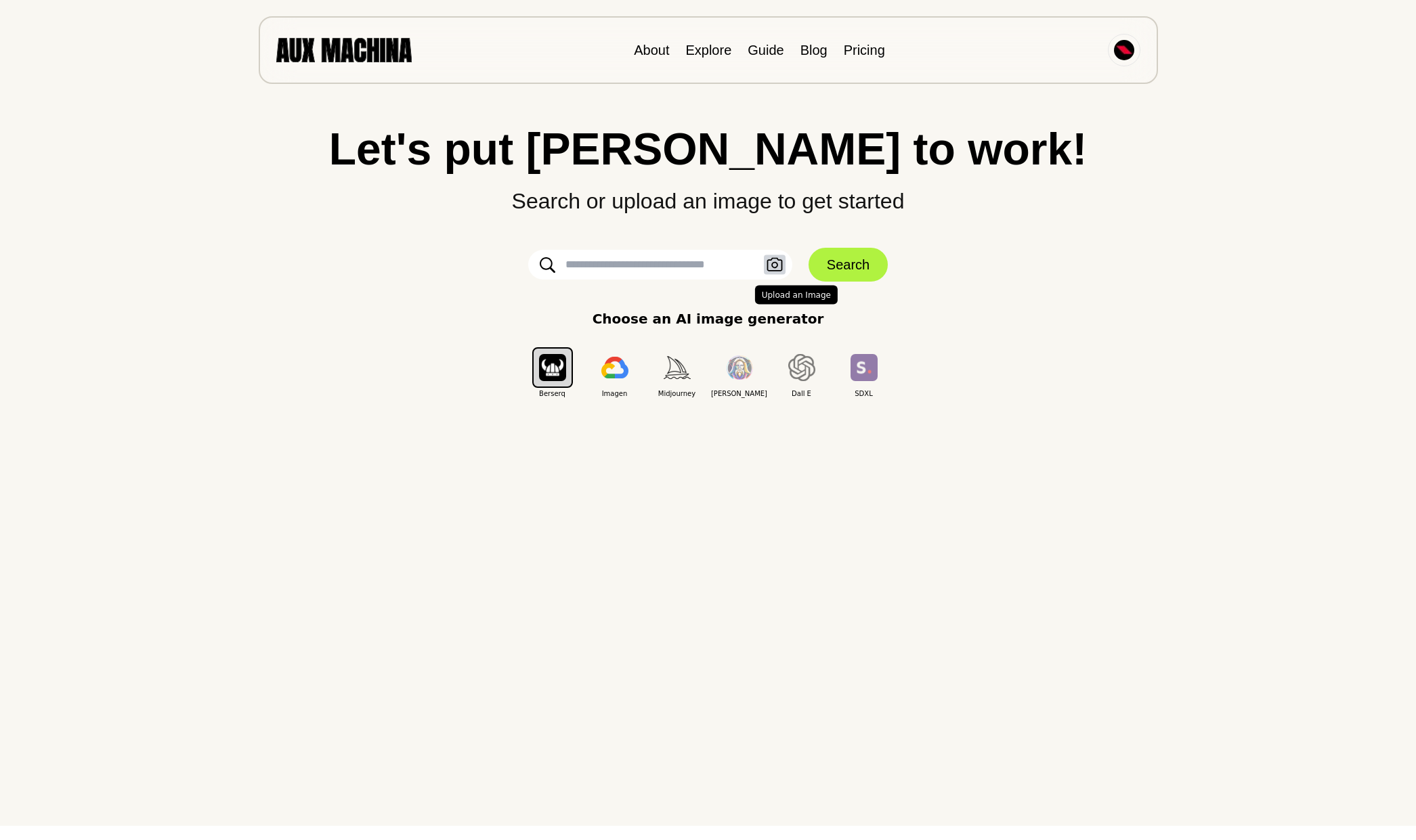
click at [774, 266] on icon "button" at bounding box center [775, 265] width 16 height 14
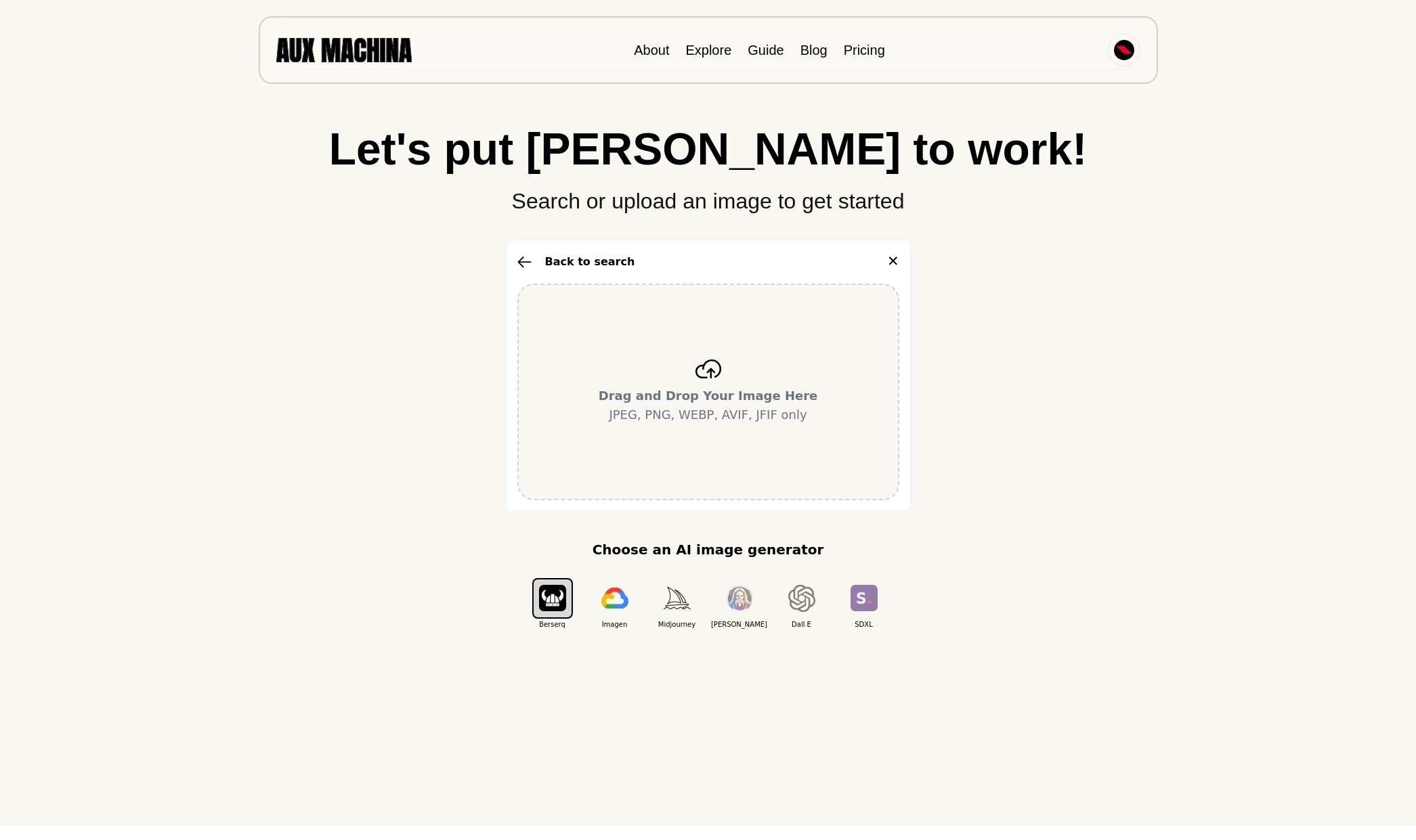
click at [897, 258] on button "✕" at bounding box center [893, 262] width 12 height 22
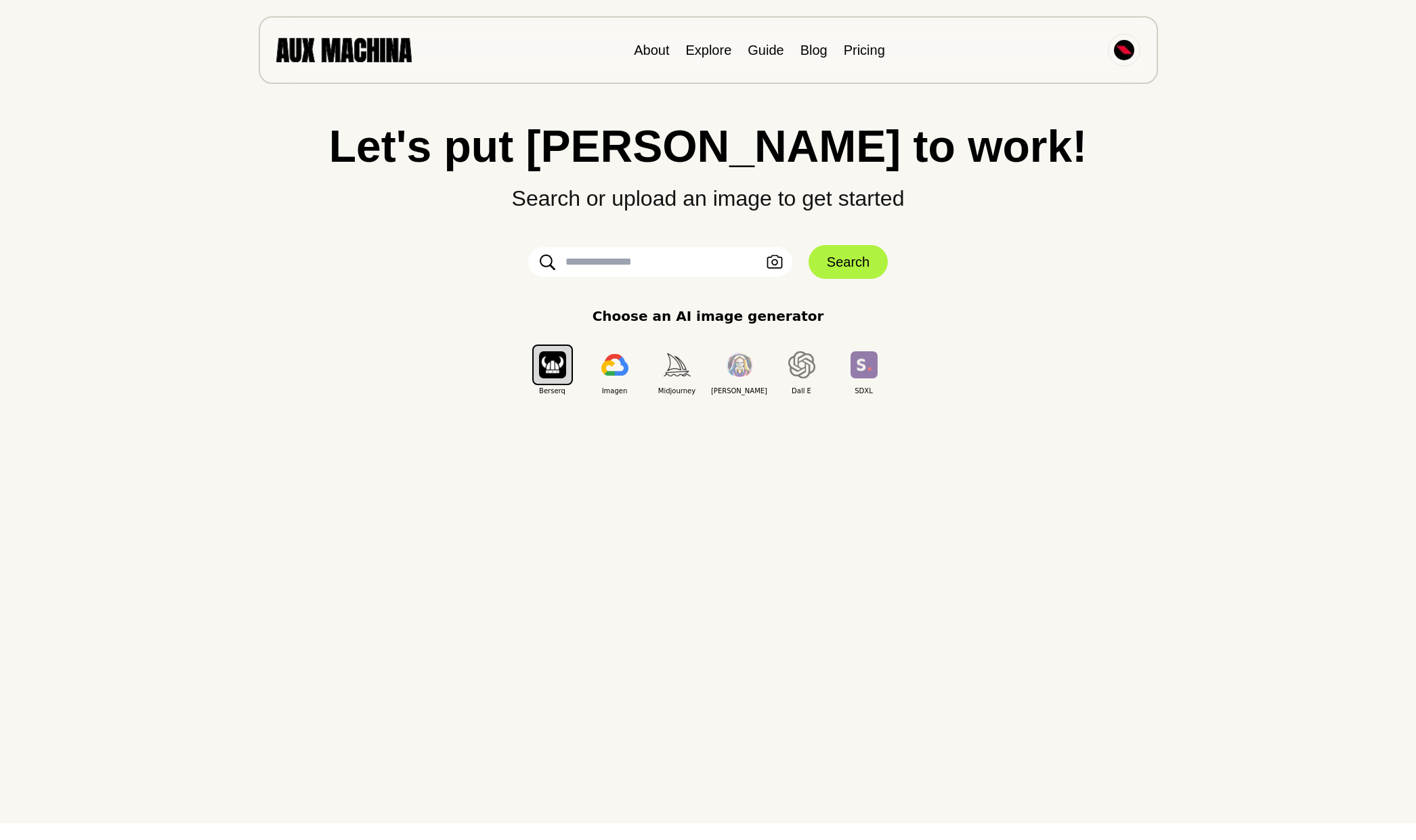
click at [695, 271] on input "text" at bounding box center [660, 262] width 264 height 30
click at [975, 225] on div "Let's put Ai to work! Search or upload an image to get started Upload an Image …" at bounding box center [708, 259] width 1362 height 272
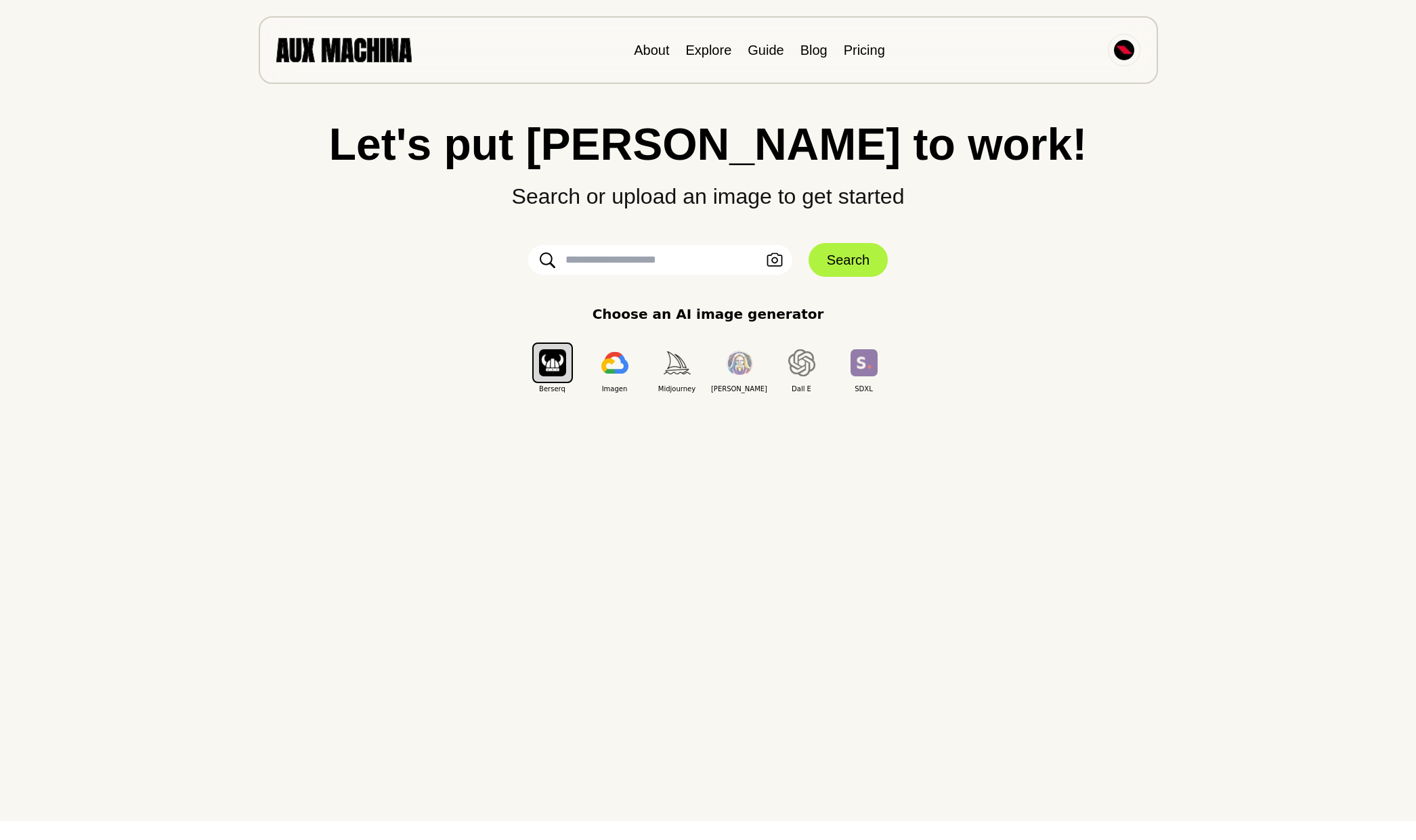
scroll to position [19, 0]
click at [673, 368] on img "button" at bounding box center [677, 362] width 27 height 23
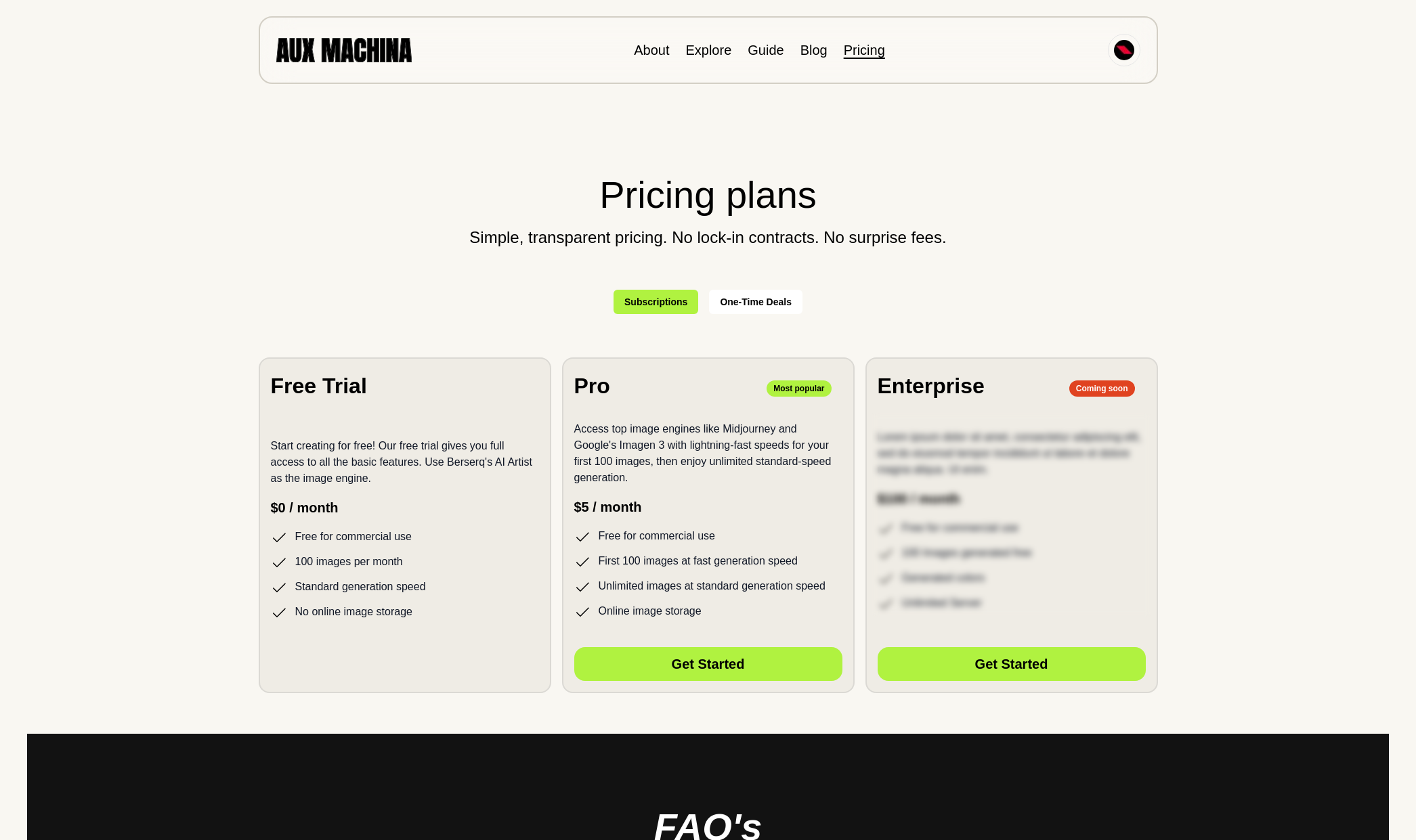
click at [863, 48] on link "Pricing" at bounding box center [864, 50] width 41 height 15
click at [356, 51] on img at bounding box center [344, 50] width 136 height 23
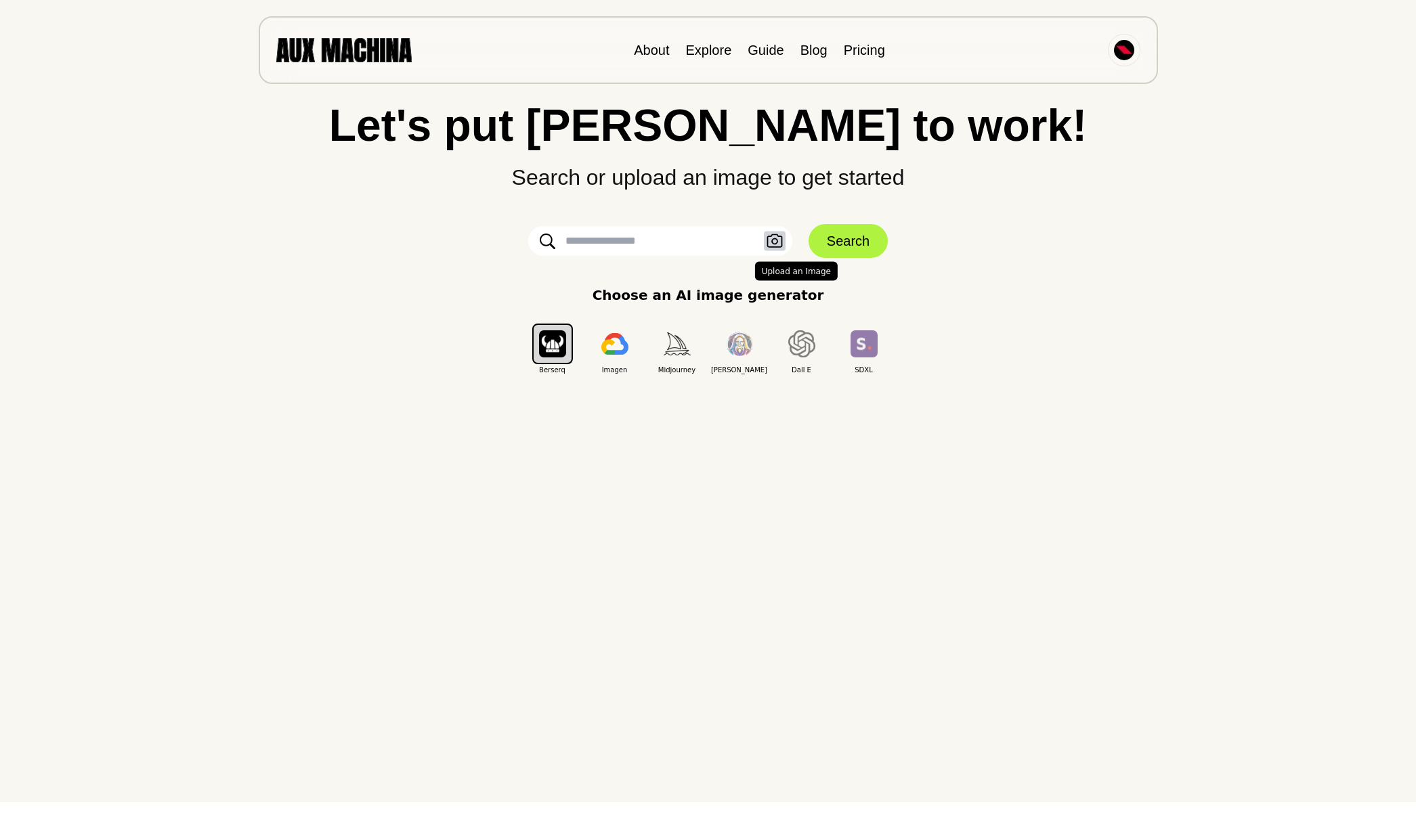
scroll to position [32, 0]
